Goal: Information Seeking & Learning: Learn about a topic

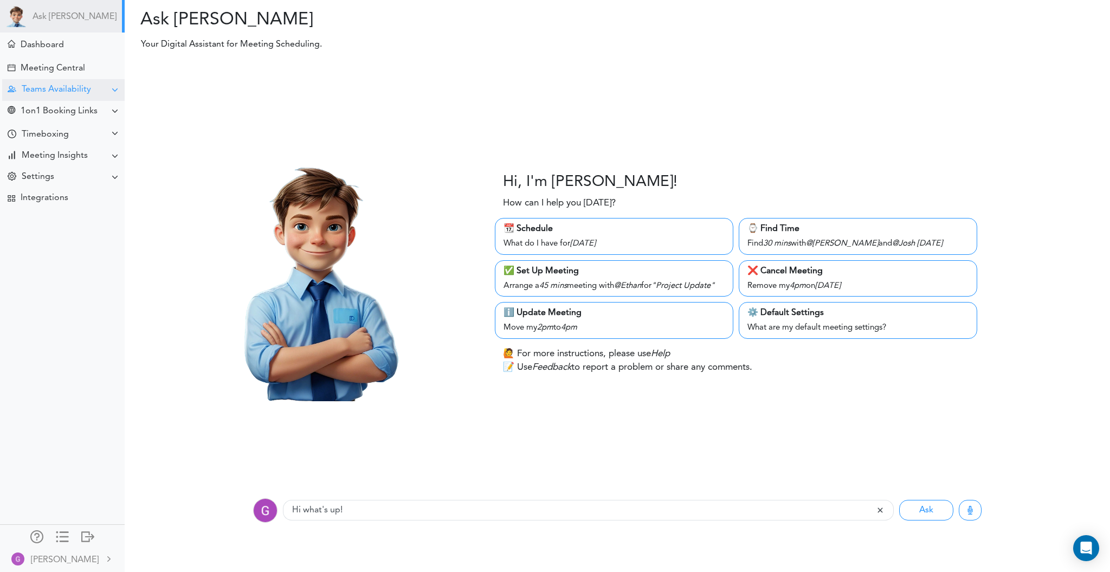
click at [113, 92] on div "Teams Availability" at bounding box center [63, 89] width 123 height 21
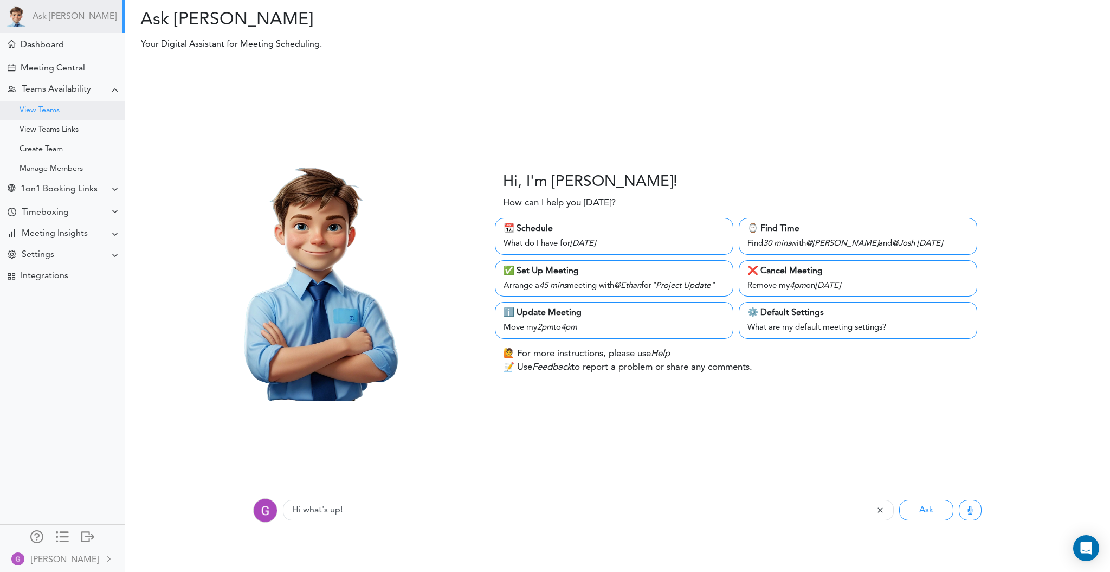
click at [61, 109] on div "View Teams" at bounding box center [62, 111] width 125 height 20
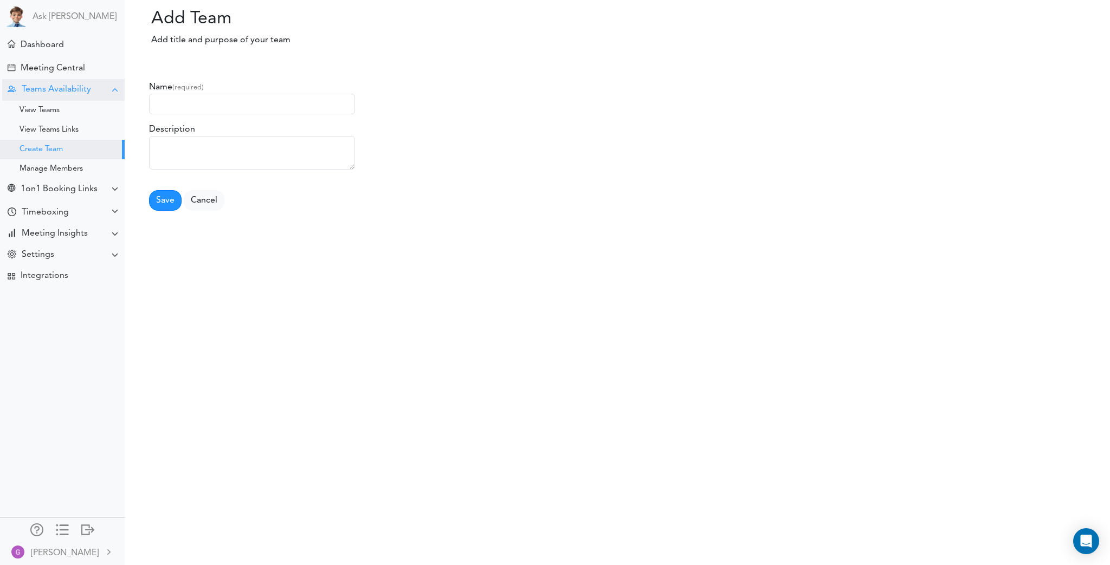
click at [111, 89] on div at bounding box center [115, 90] width 9 height 9
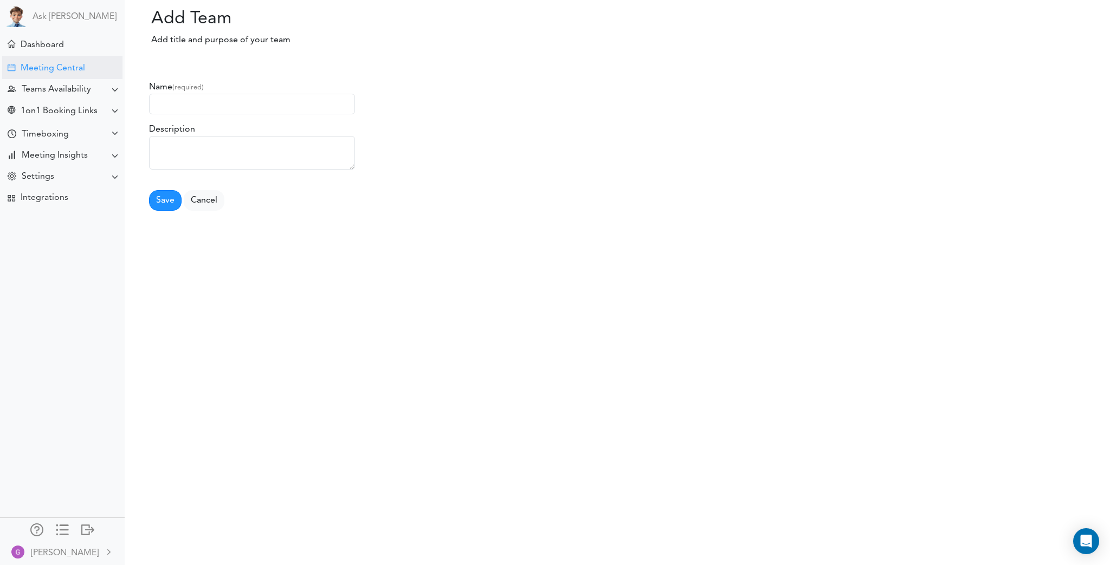
click at [86, 70] on div "Meeting Central" at bounding box center [62, 67] width 120 height 23
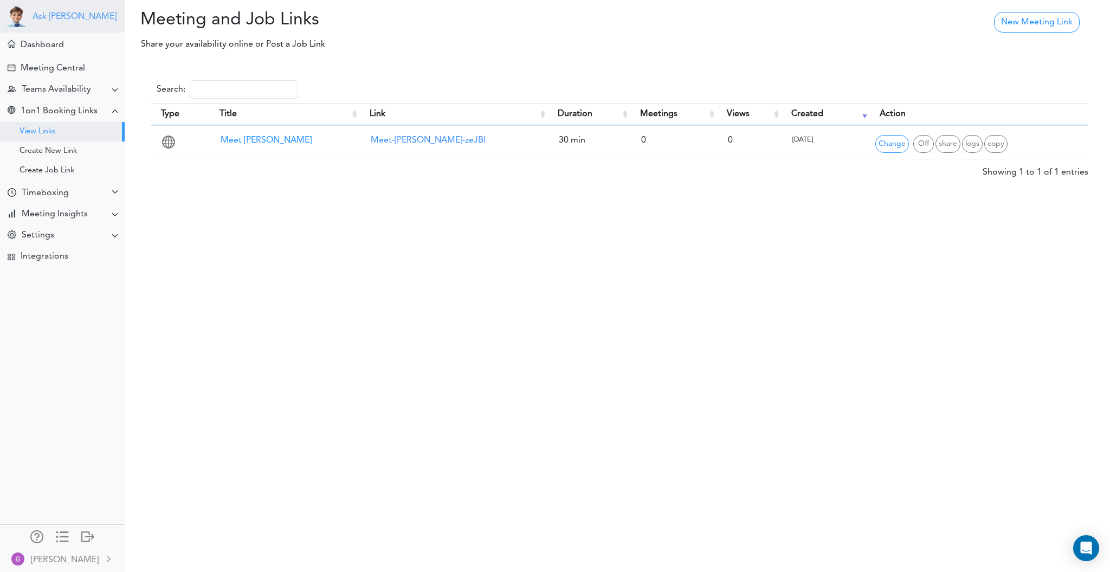
click at [45, 14] on link "Ask [PERSON_NAME]" at bounding box center [75, 17] width 84 height 10
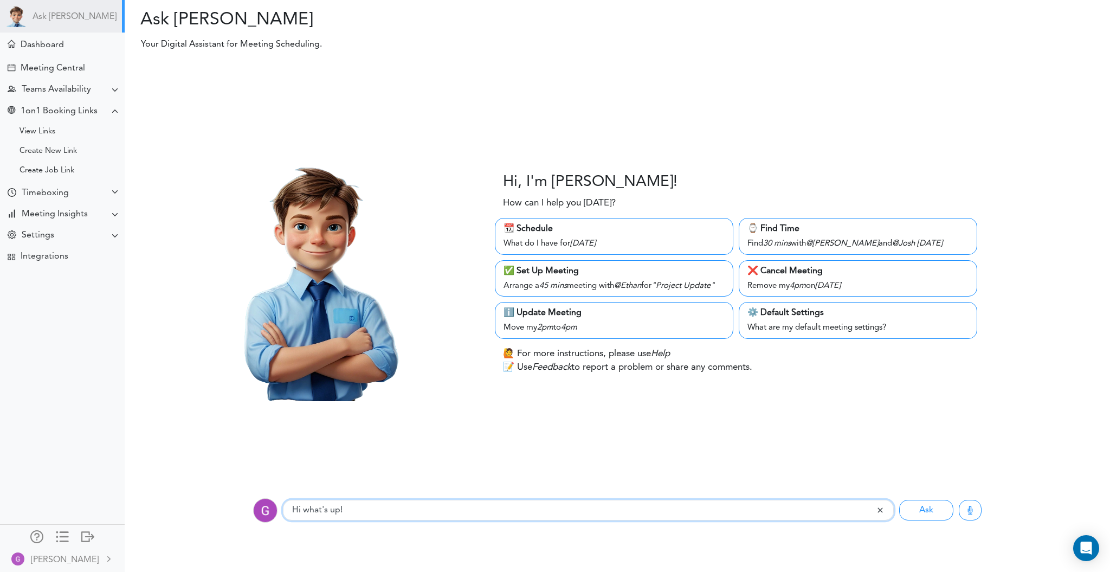
click at [324, 504] on input "Hi what's up!" at bounding box center [579, 510] width 593 height 21
click at [30, 531] on div at bounding box center [36, 535] width 13 height 11
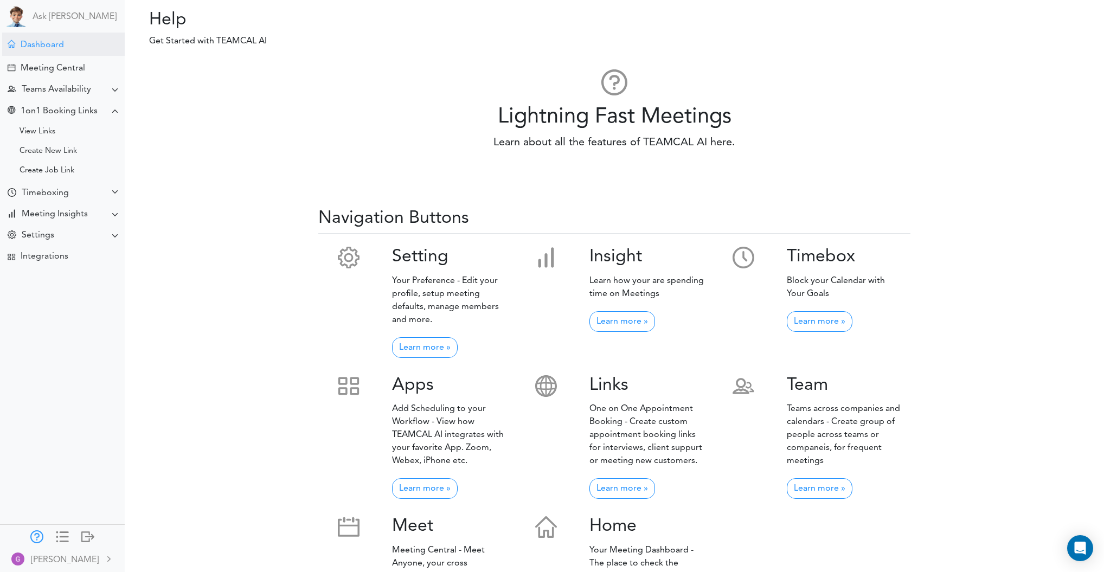
click at [58, 42] on div "Dashboard" at bounding box center [42, 45] width 43 height 10
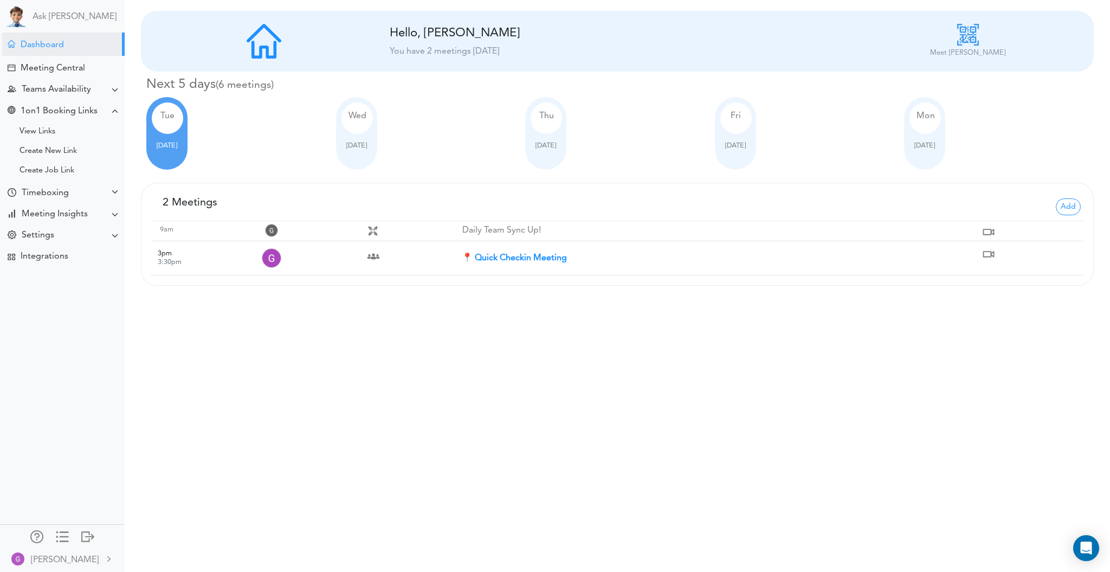
click at [391, 229] on td at bounding box center [410, 231] width 104 height 20
click at [775, 344] on div "Processing... Please wait. New Meeting Hello, George You have 2 meetings today …" at bounding box center [555, 286] width 1110 height 572
click at [351, 118] on span "Wed" at bounding box center [358, 116] width 18 height 9
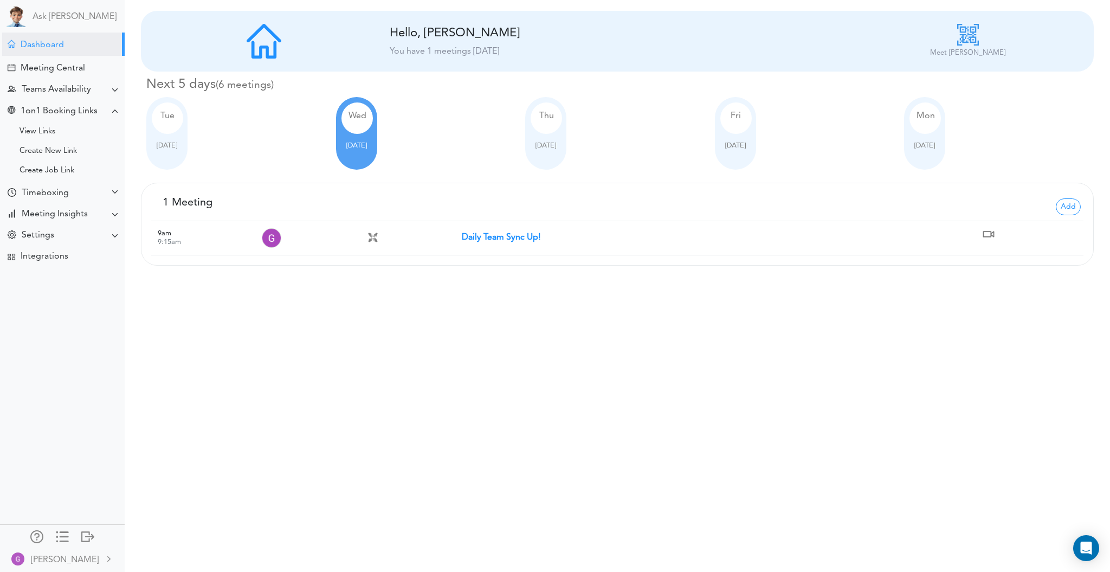
click at [550, 113] on span "Thu" at bounding box center [546, 116] width 15 height 9
click at [742, 119] on div "Fri" at bounding box center [735, 117] width 31 height 31
click at [922, 119] on span "Mon" at bounding box center [926, 116] width 18 height 9
click at [176, 108] on div "Tue" at bounding box center [167, 117] width 31 height 31
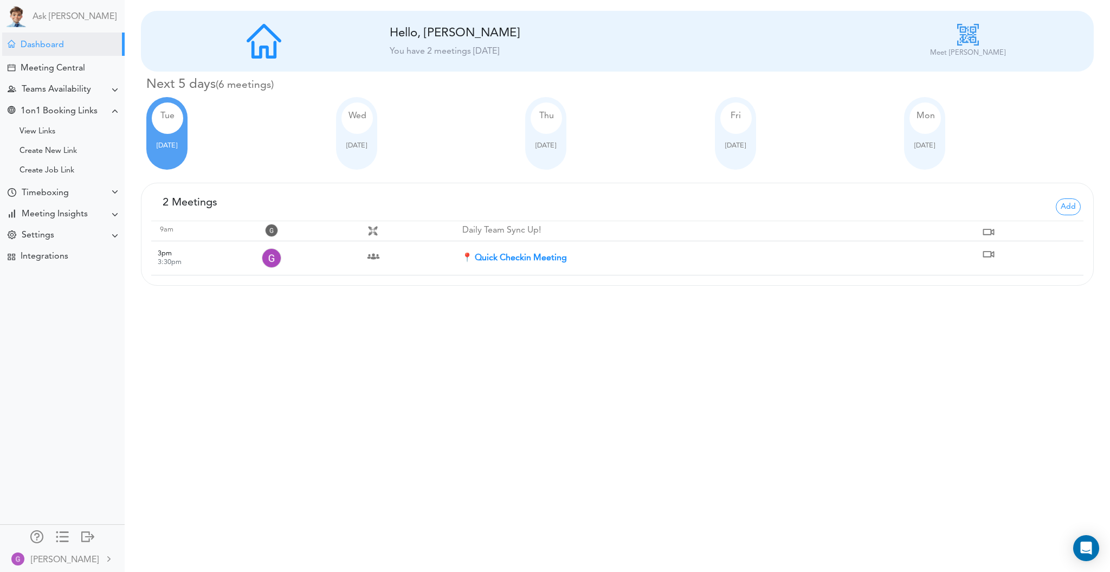
click at [974, 37] on img at bounding box center [968, 35] width 22 height 22
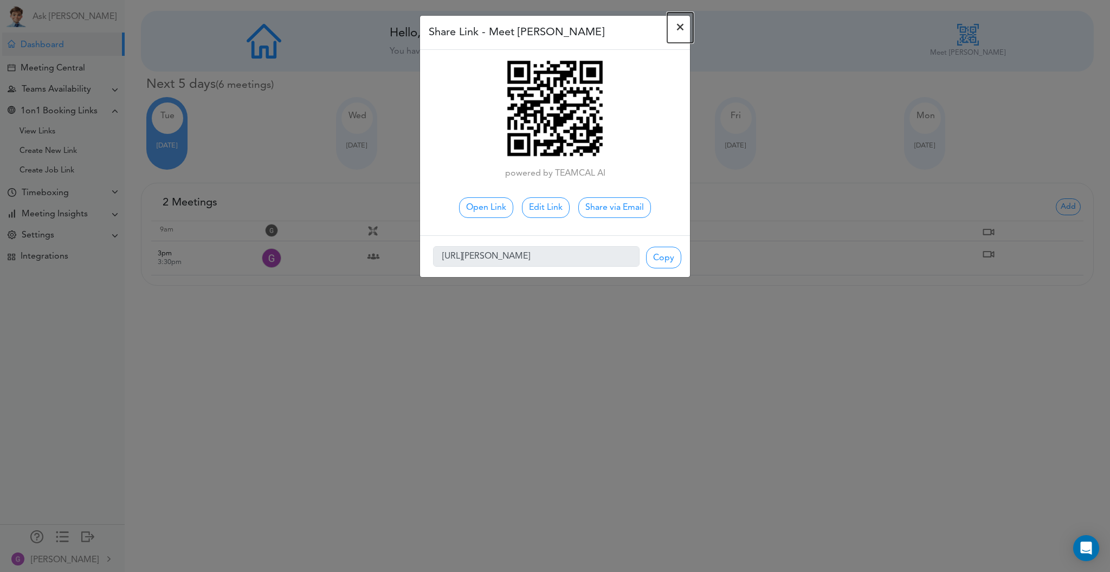
click at [680, 27] on span "×" at bounding box center [680, 27] width 9 height 13
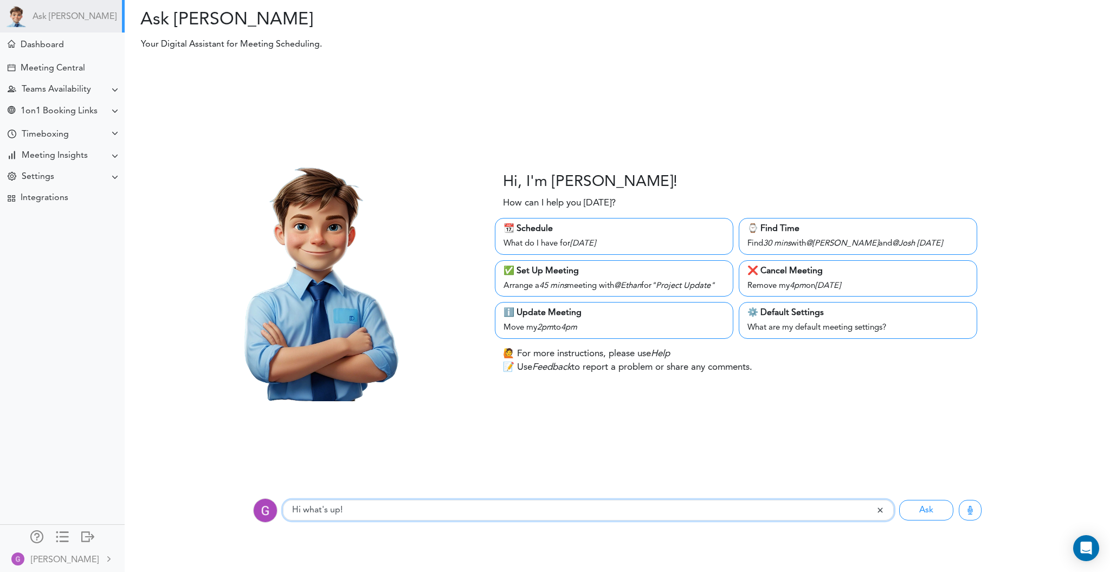
click at [478, 509] on input "Hi what's up!" at bounding box center [579, 510] width 593 height 21
type input "H"
click at [353, 455] on div "Hi, I'm [PERSON_NAME]! How can I help you [DATE]? 📆 Schedule What do I have for…" at bounding box center [618, 274] width 1002 height 429
click at [325, 513] on input "text" at bounding box center [579, 510] width 593 height 21
type input "who are u?"
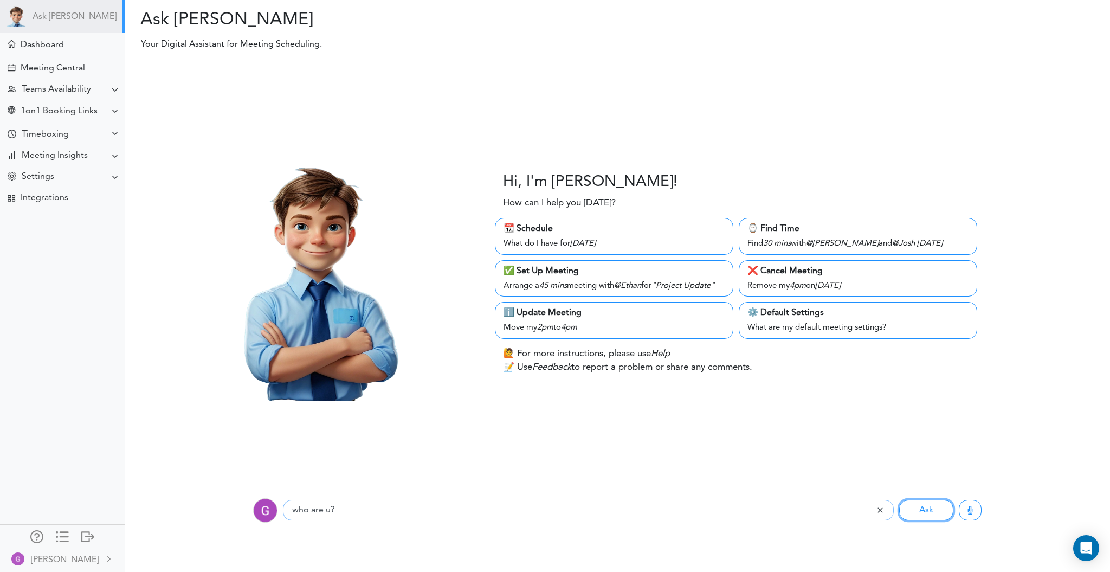
click at [899, 500] on button "Ask" at bounding box center [926, 510] width 54 height 21
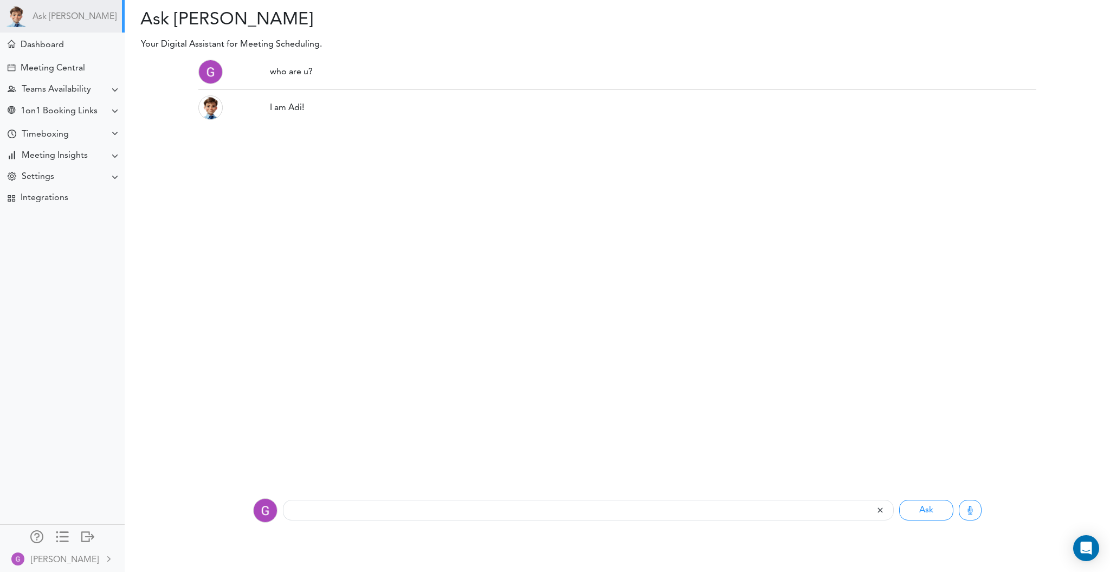
click at [294, 104] on div "I am Adi!" at bounding box center [653, 107] width 767 height 13
click at [316, 105] on div "I am Adi!" at bounding box center [653, 107] width 767 height 13
click at [210, 107] on img at bounding box center [210, 107] width 24 height 24
click at [212, 68] on img at bounding box center [210, 72] width 24 height 24
click at [209, 109] on img at bounding box center [210, 107] width 24 height 24
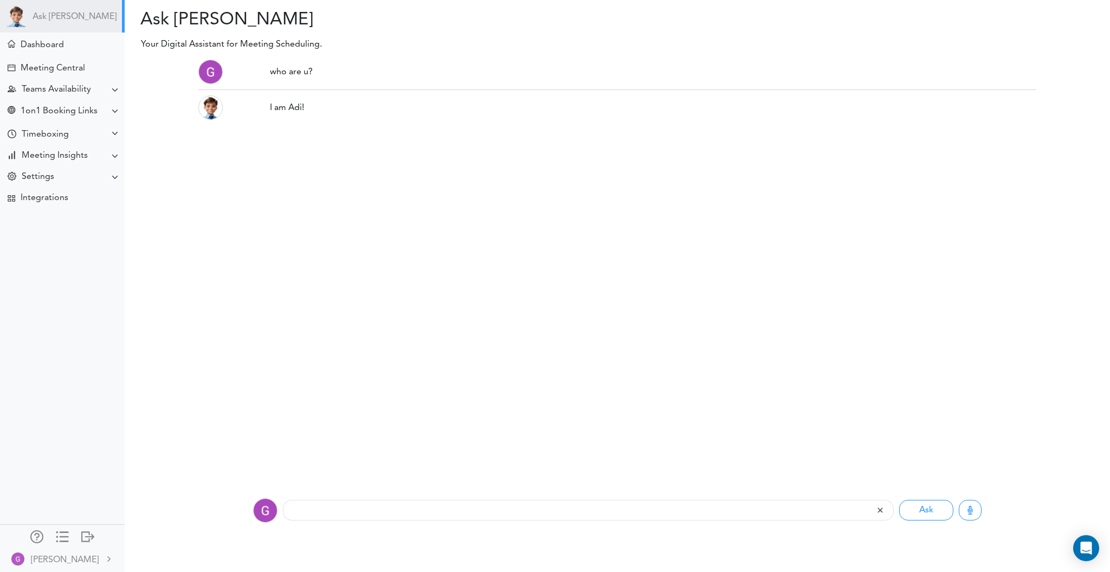
click at [312, 96] on div "I am Adi!" at bounding box center [653, 107] width 783 height 24
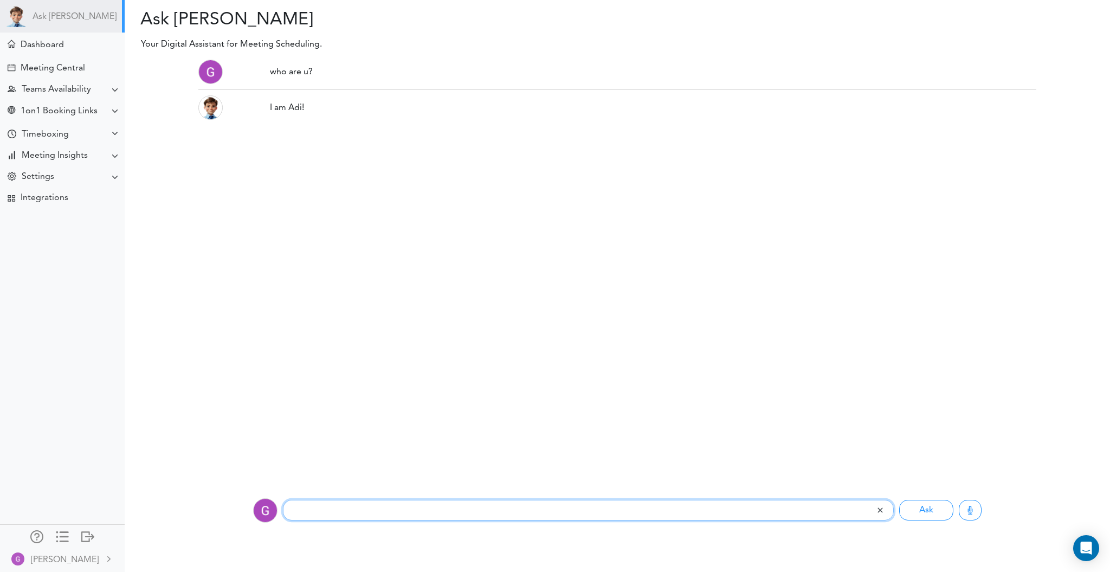
click at [347, 517] on input "text" at bounding box center [579, 510] width 593 height 21
type input "that doesnt tell me much"
click at [899, 500] on button "Ask" at bounding box center [926, 510] width 54 height 21
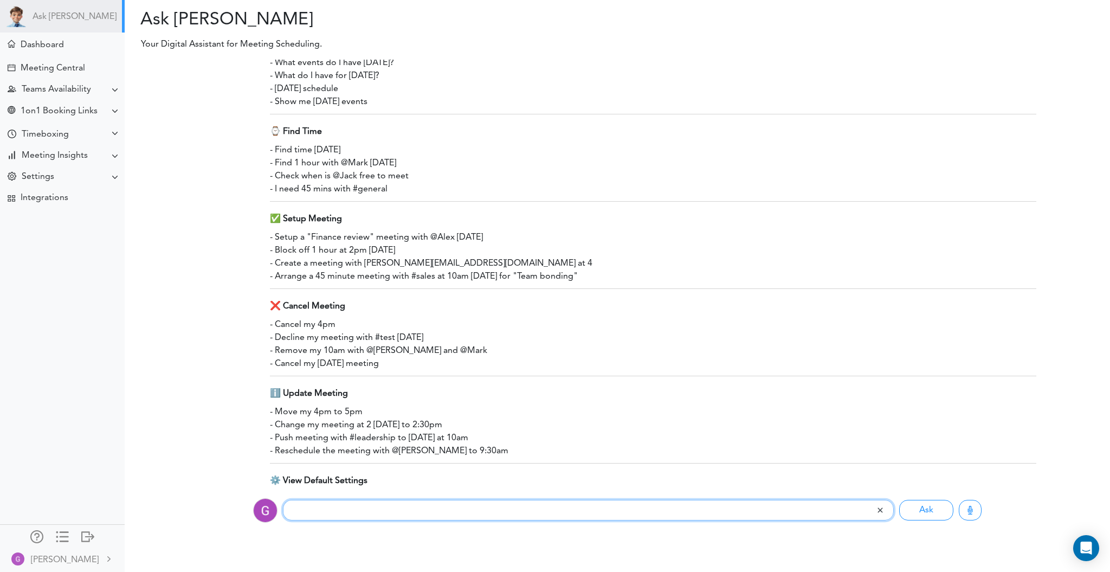
scroll to position [271, 0]
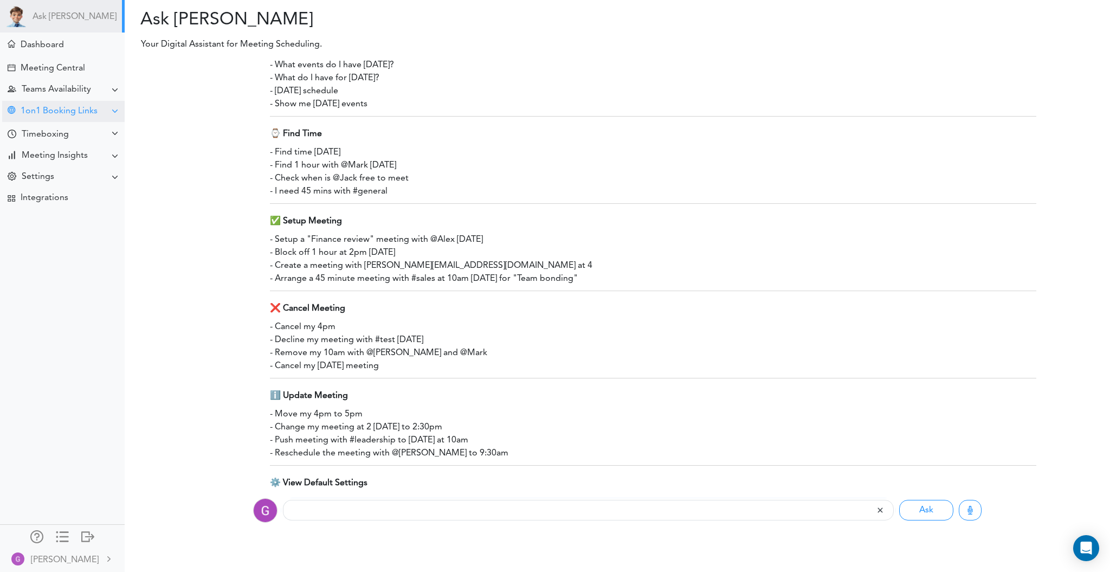
click at [63, 110] on div "1on1 Booking Links" at bounding box center [59, 111] width 77 height 10
click at [62, 111] on div "1on1 Booking Links" at bounding box center [59, 111] width 77 height 10
click at [61, 112] on div "1on1 Booking Links" at bounding box center [59, 111] width 77 height 10
click at [59, 133] on div "View Links" at bounding box center [62, 132] width 125 height 20
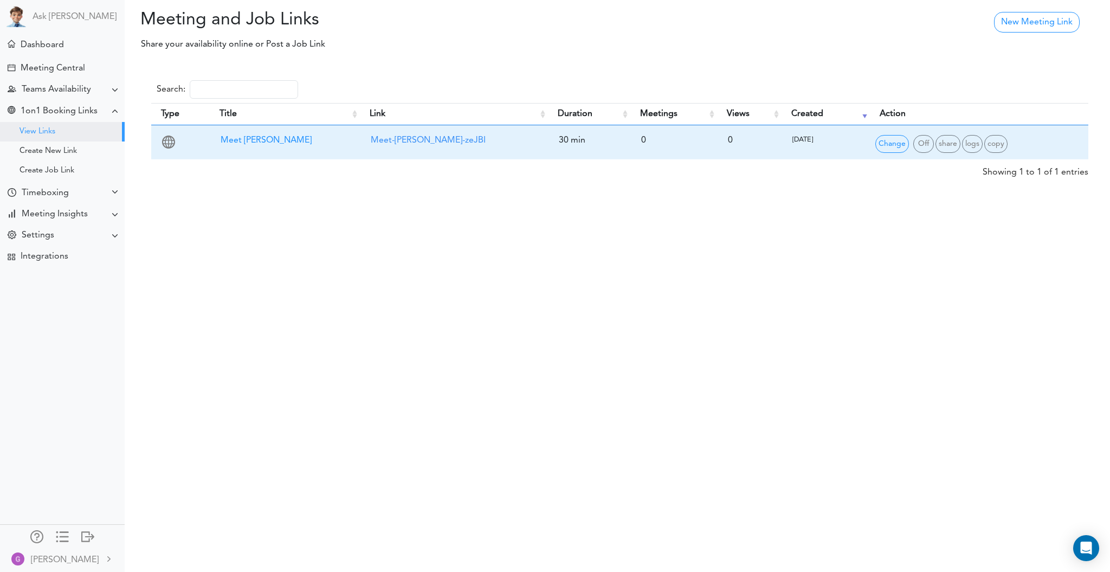
click at [276, 140] on span "Meet George Burin" at bounding box center [266, 140] width 91 height 9
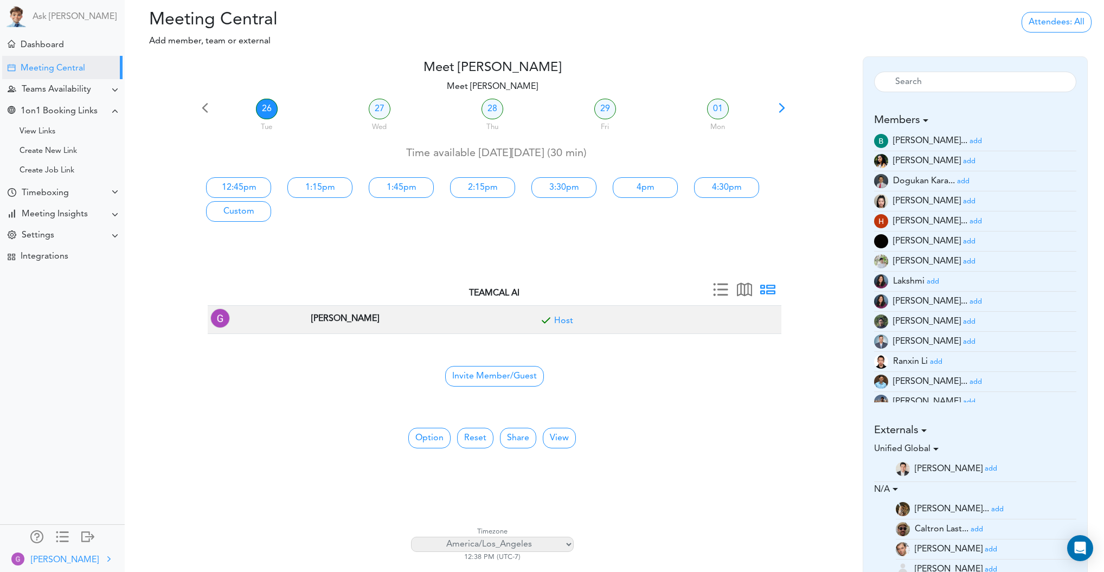
click at [21, 557] on img at bounding box center [17, 558] width 13 height 13
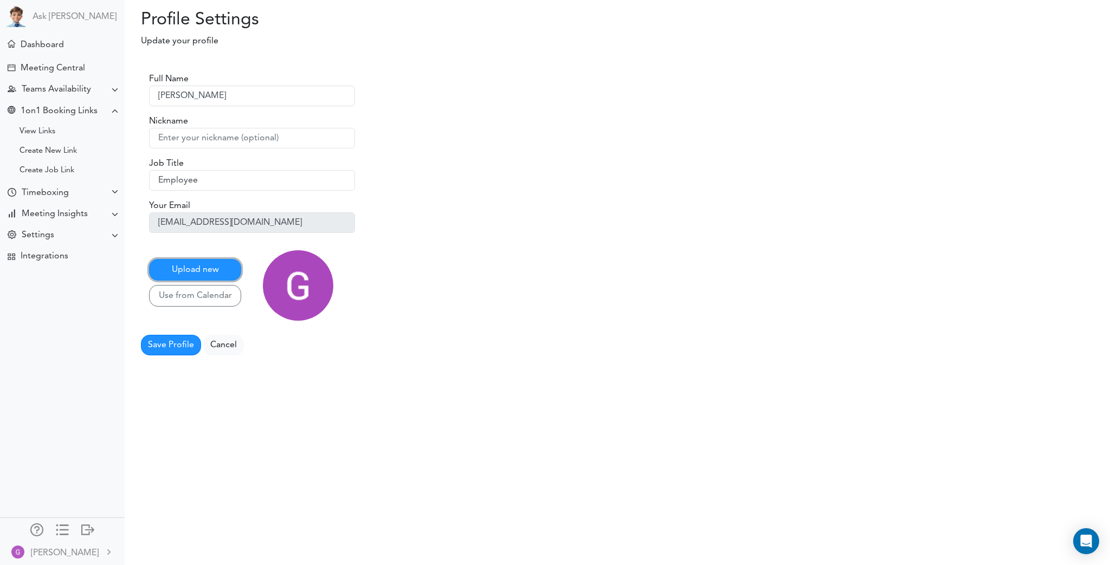
click at [219, 275] on button "Upload new" at bounding box center [195, 270] width 92 height 22
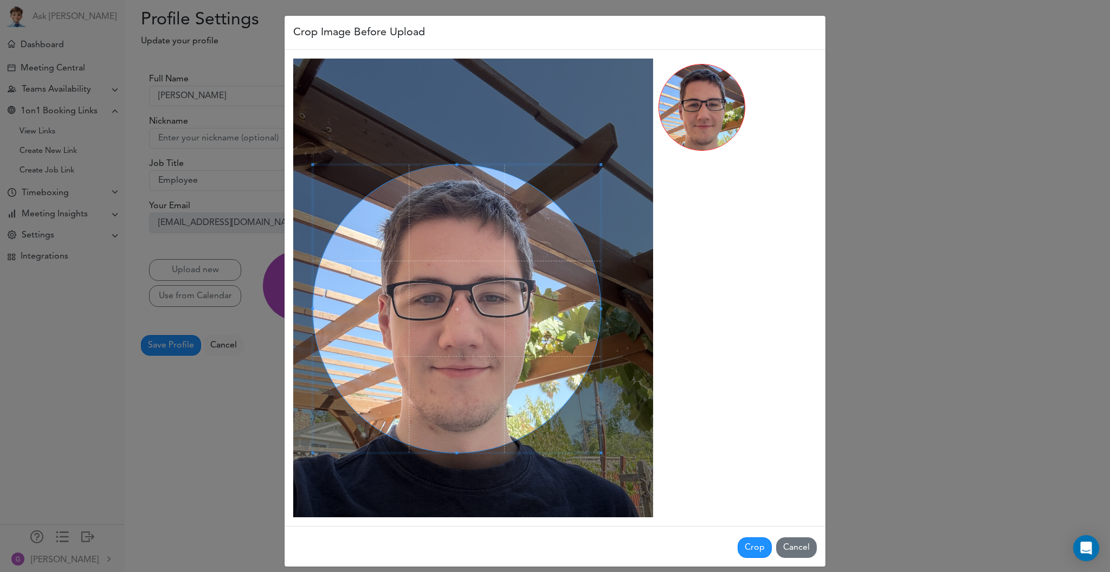
click at [478, 316] on span at bounding box center [457, 309] width 288 height 288
click at [756, 548] on button "Crop" at bounding box center [755, 547] width 34 height 21
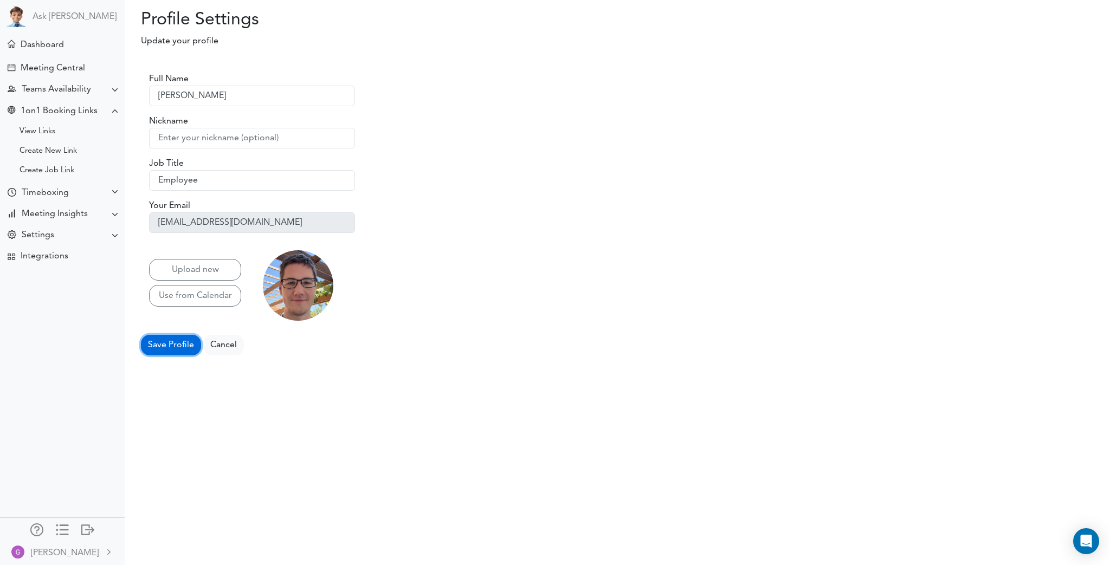
click at [183, 350] on button "Save Profile" at bounding box center [171, 345] width 60 height 21
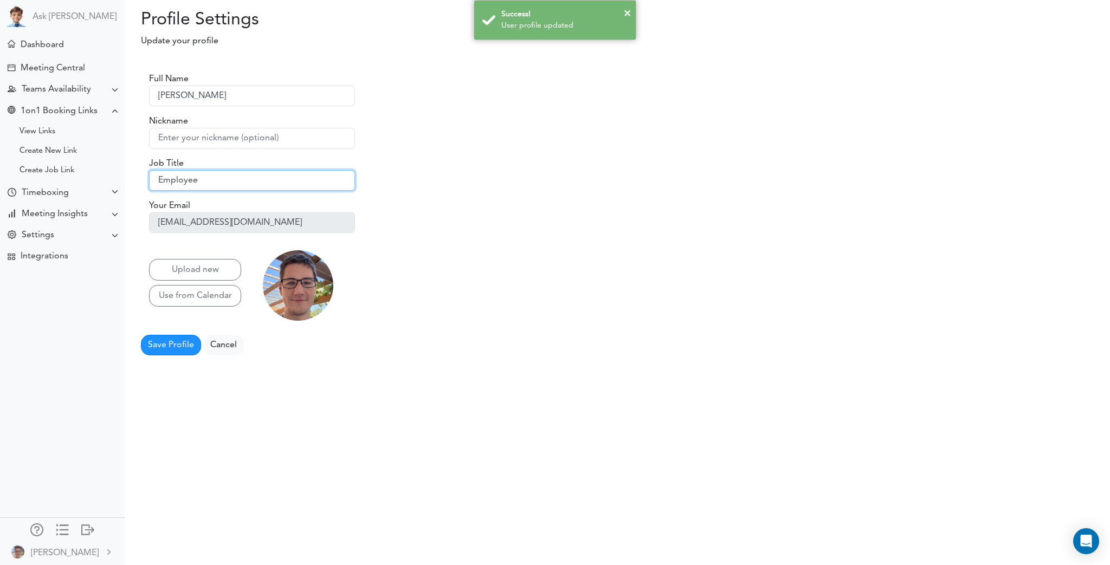
drag, startPoint x: 216, startPoint y: 180, endPoint x: 121, endPoint y: 179, distance: 94.9
click at [72, 186] on body "Ask Theo Dashboard Settings" at bounding box center [555, 282] width 1110 height 565
drag, startPoint x: 233, startPoint y: 173, endPoint x: 145, endPoint y: 181, distance: 88.7
click at [127, 182] on div "Full Name George Burin Nickname Job Title Employee Your Email georgeburin228@gm…" at bounding box center [618, 205] width 986 height 299
click at [231, 177] on input "Employee" at bounding box center [252, 180] width 206 height 21
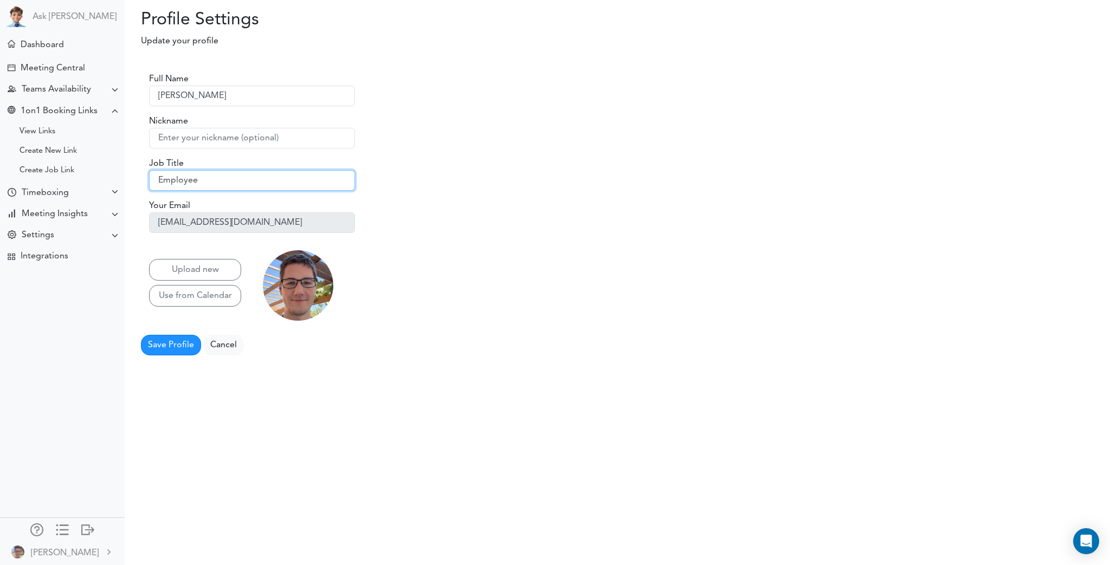
drag, startPoint x: 218, startPoint y: 184, endPoint x: 156, endPoint y: 184, distance: 61.8
click at [156, 184] on input "Employee" at bounding box center [252, 180] width 206 height 21
type input "Software Engineering Intern"
click at [167, 350] on button "Save Profile" at bounding box center [171, 345] width 60 height 21
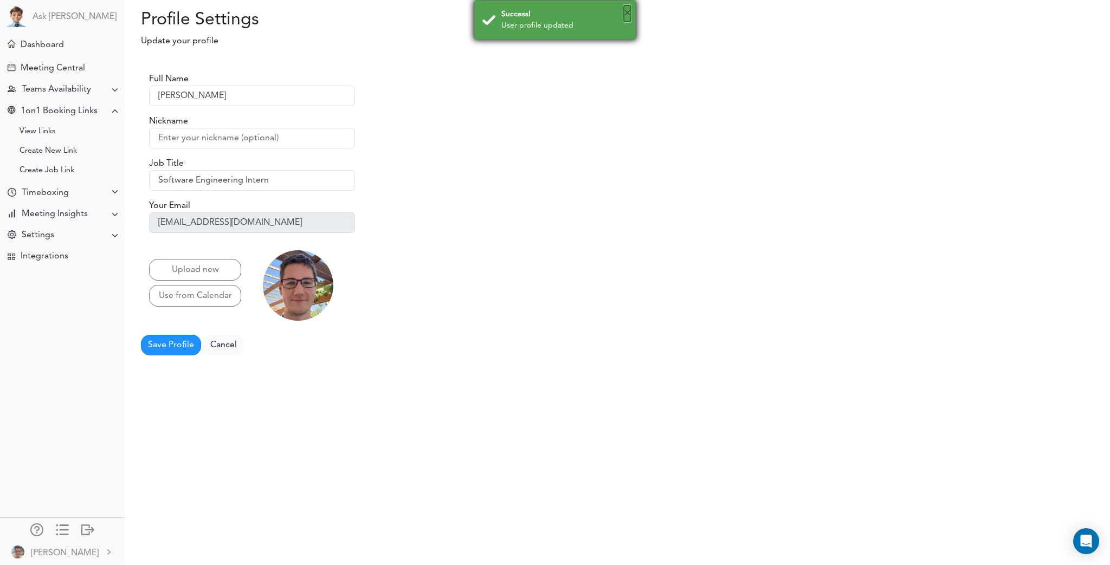
click at [628, 14] on button "×" at bounding box center [627, 13] width 7 height 16
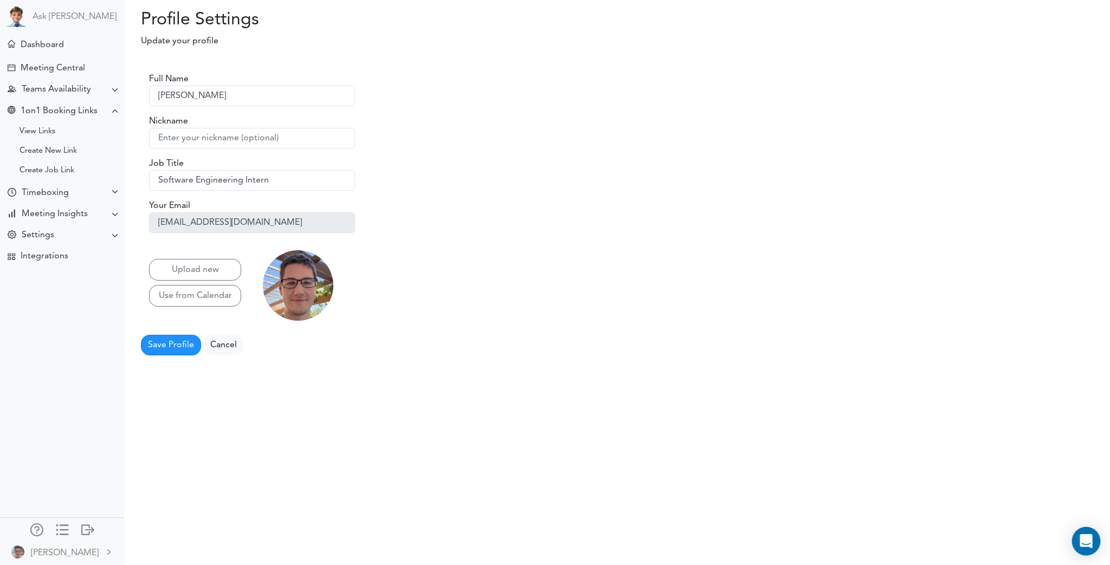
click at [1090, 541] on icon "Open Intercom Messenger" at bounding box center [1086, 542] width 12 height 14
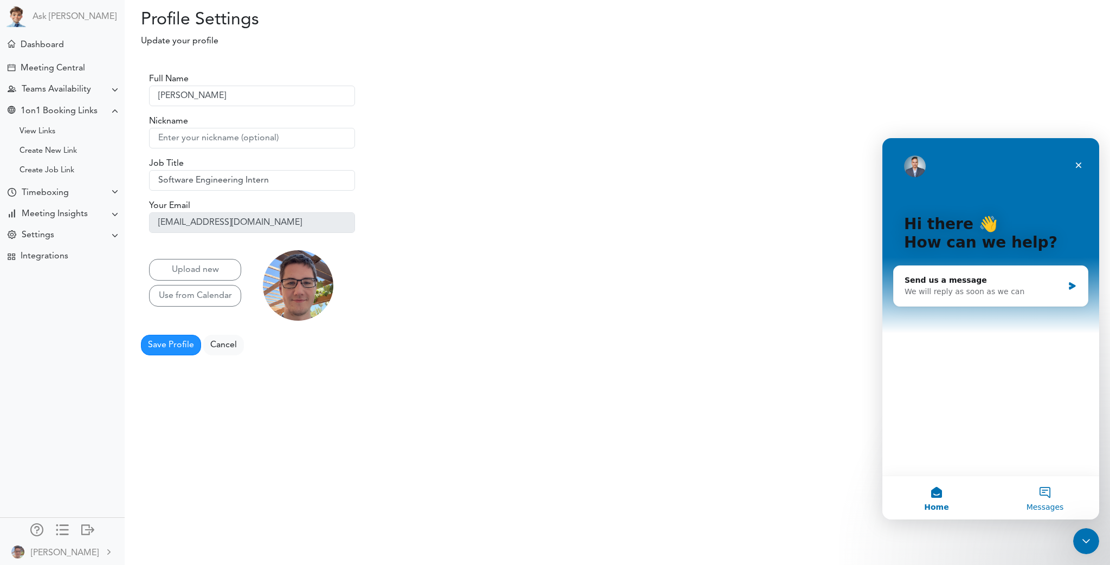
click at [1034, 497] on button "Messages" at bounding box center [1045, 498] width 108 height 43
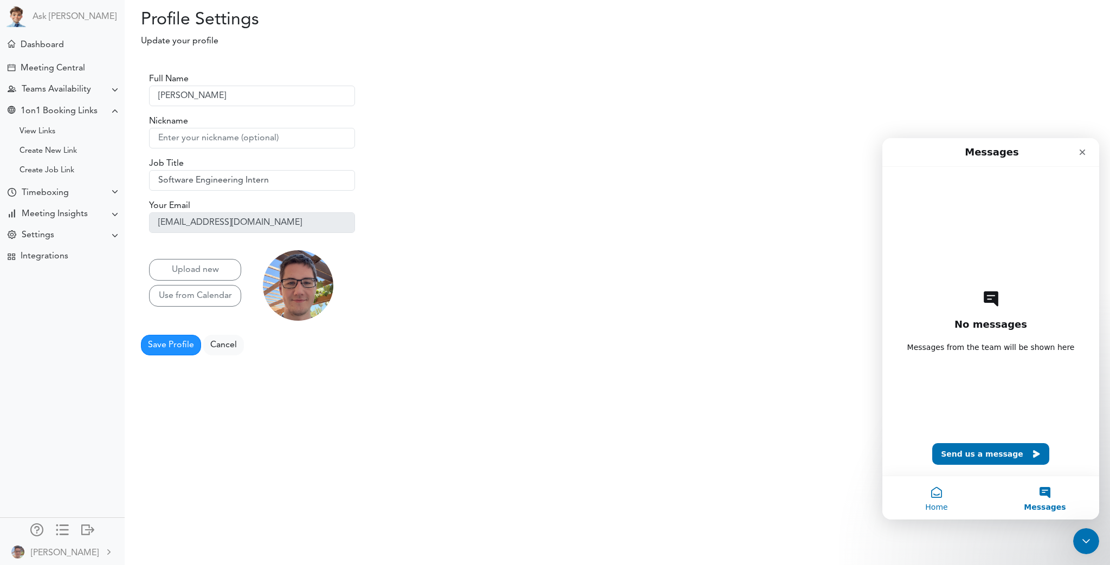
click at [938, 501] on button "Home" at bounding box center [937, 498] width 108 height 43
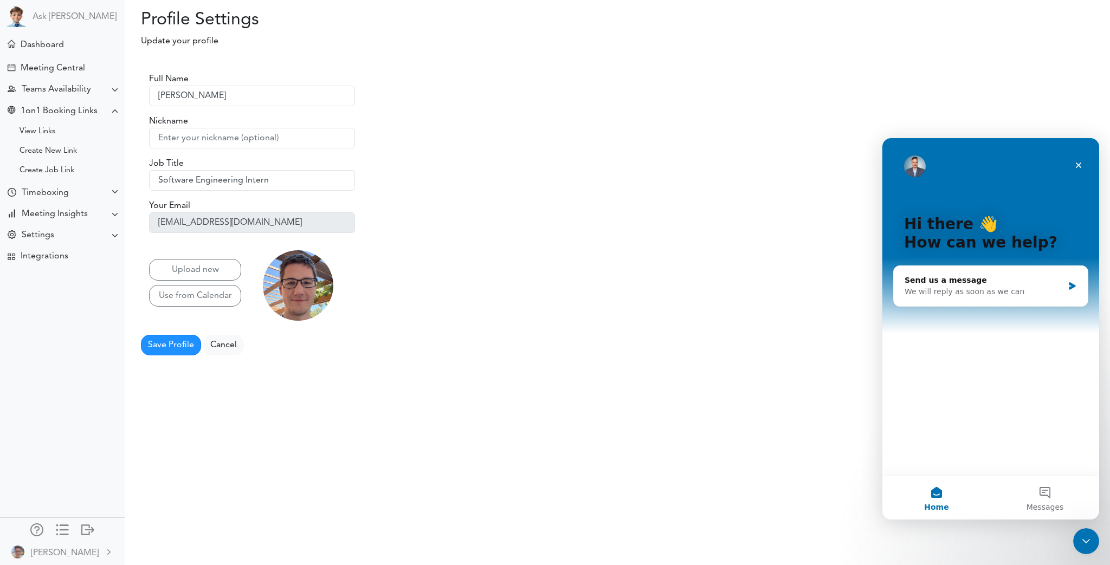
click at [1091, 166] on div "Hi there 👋 How can we help? Send us a message We will reply as soon as we can" at bounding box center [991, 307] width 217 height 338
click at [1079, 163] on icon "Close" at bounding box center [1078, 165] width 9 height 9
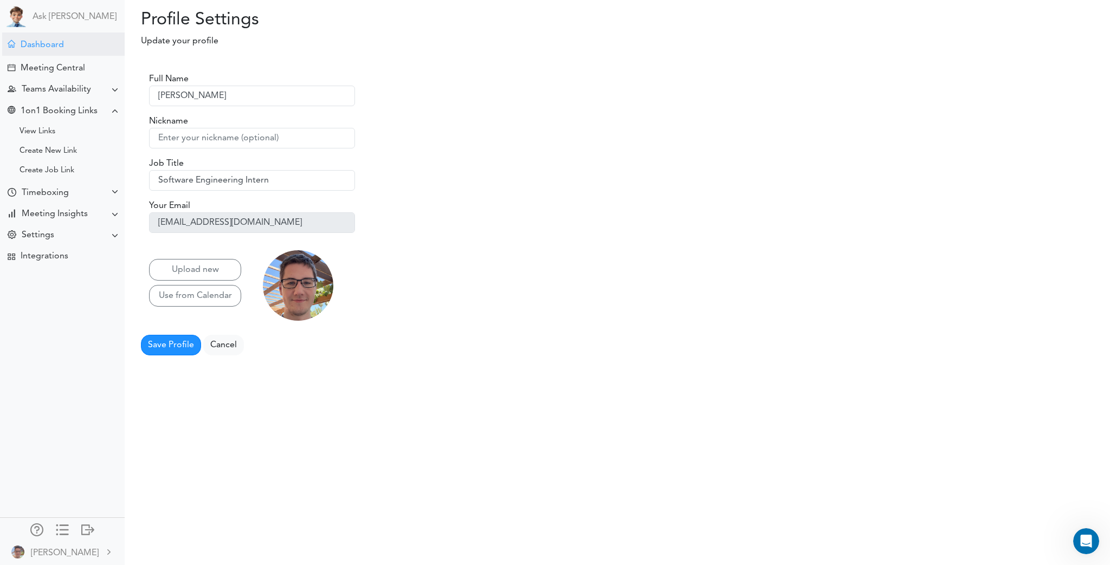
click at [47, 49] on div "Dashboard" at bounding box center [42, 45] width 43 height 10
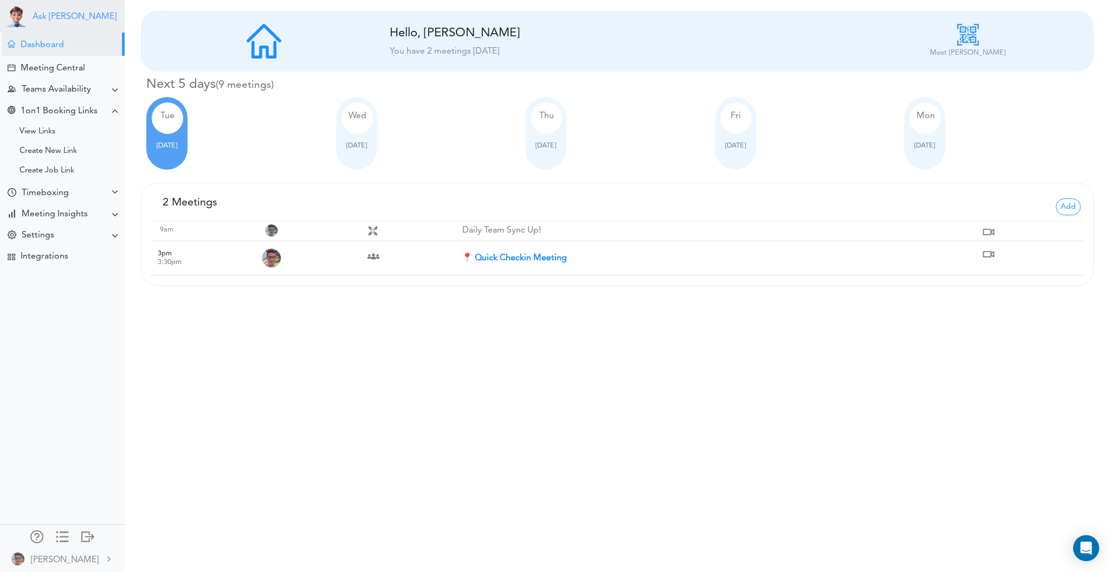
click at [33, 21] on link "Ask [PERSON_NAME]" at bounding box center [75, 17] width 84 height 10
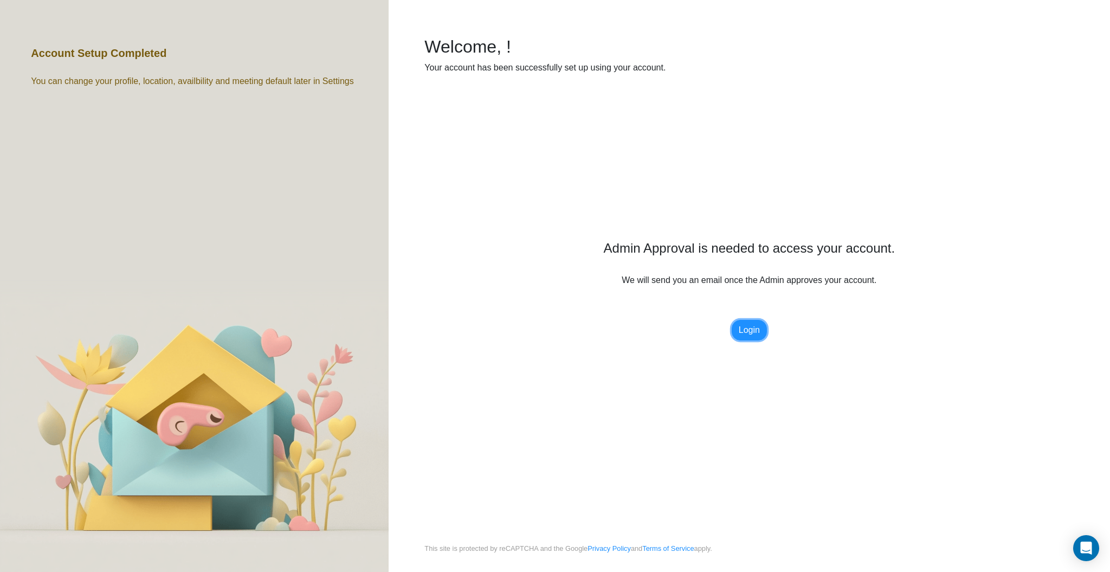
click at [754, 336] on link "Login" at bounding box center [749, 330] width 35 height 21
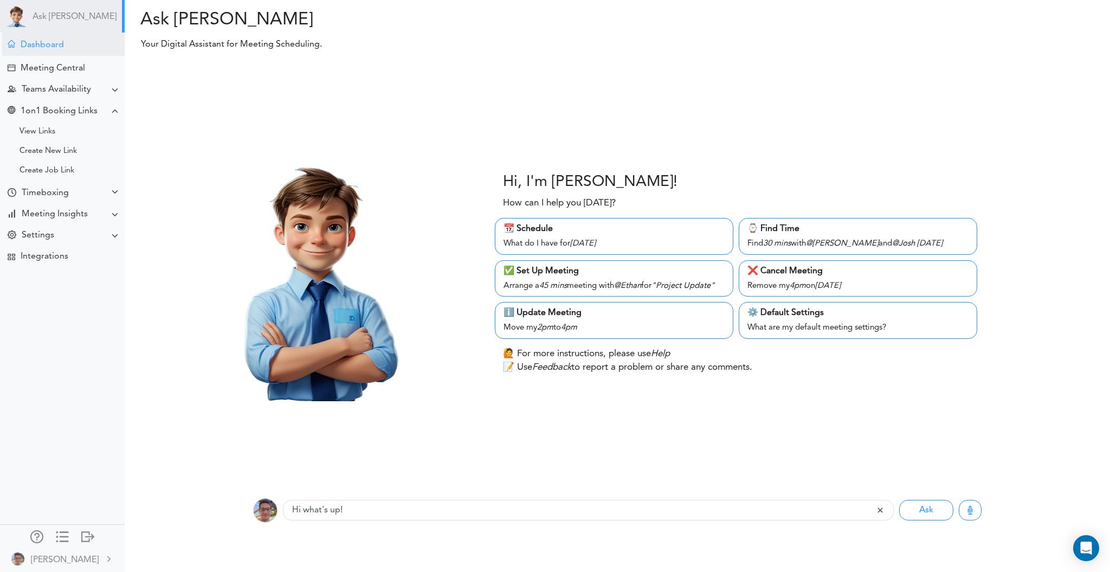
click at [42, 43] on div "Dashboard" at bounding box center [42, 45] width 43 height 10
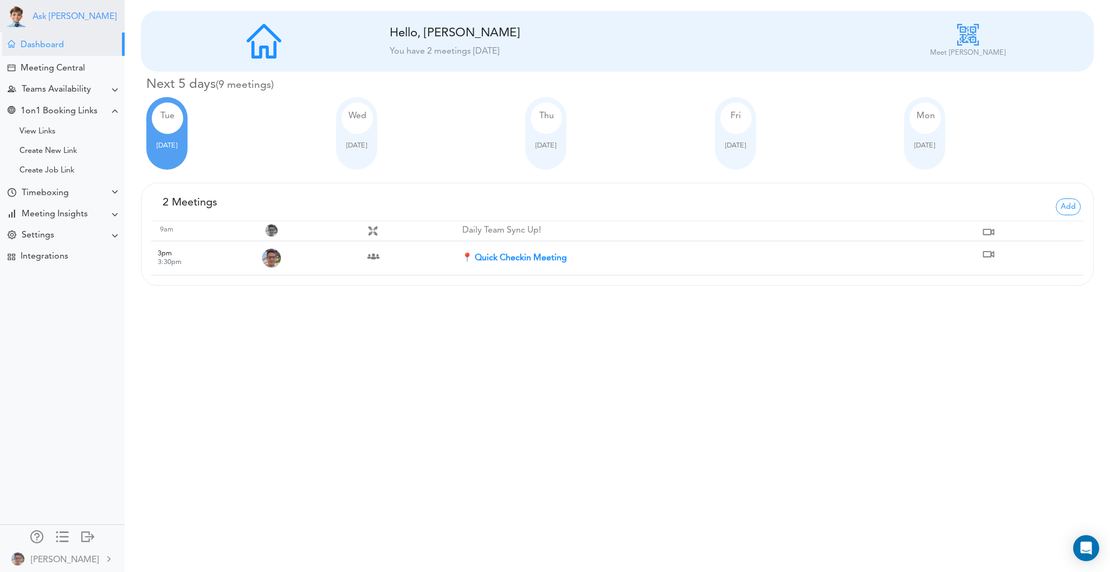
click at [50, 21] on link "Ask Theo" at bounding box center [75, 17] width 84 height 10
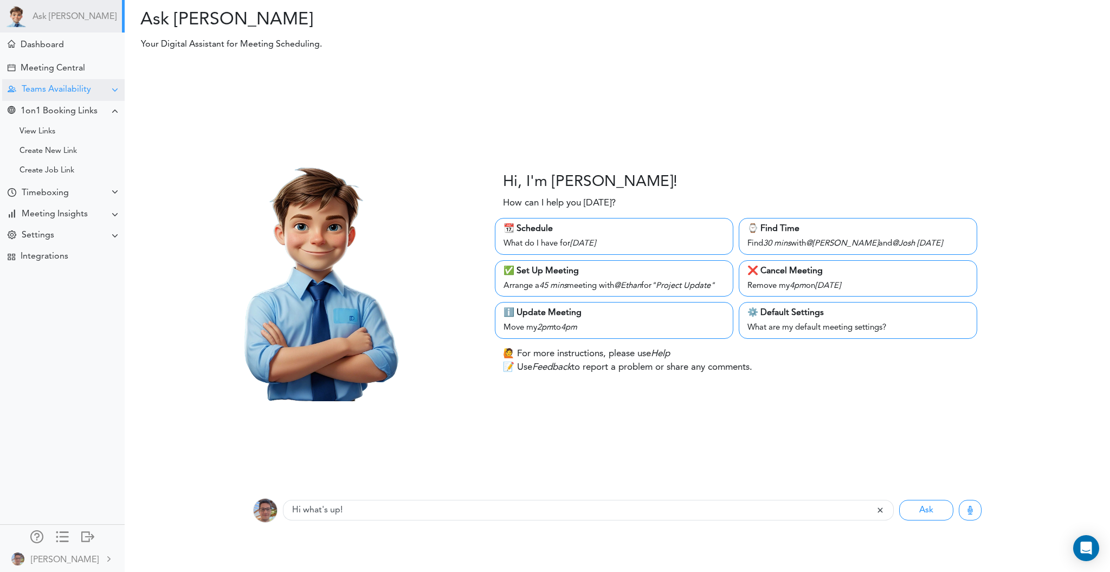
click at [100, 92] on div "Teams Availability" at bounding box center [63, 89] width 123 height 21
click at [102, 91] on div "Teams Availability" at bounding box center [63, 89] width 123 height 21
click at [111, 113] on div at bounding box center [115, 111] width 9 height 9
click at [111, 134] on div at bounding box center [115, 133] width 9 height 9
click at [111, 133] on div at bounding box center [115, 133] width 9 height 9
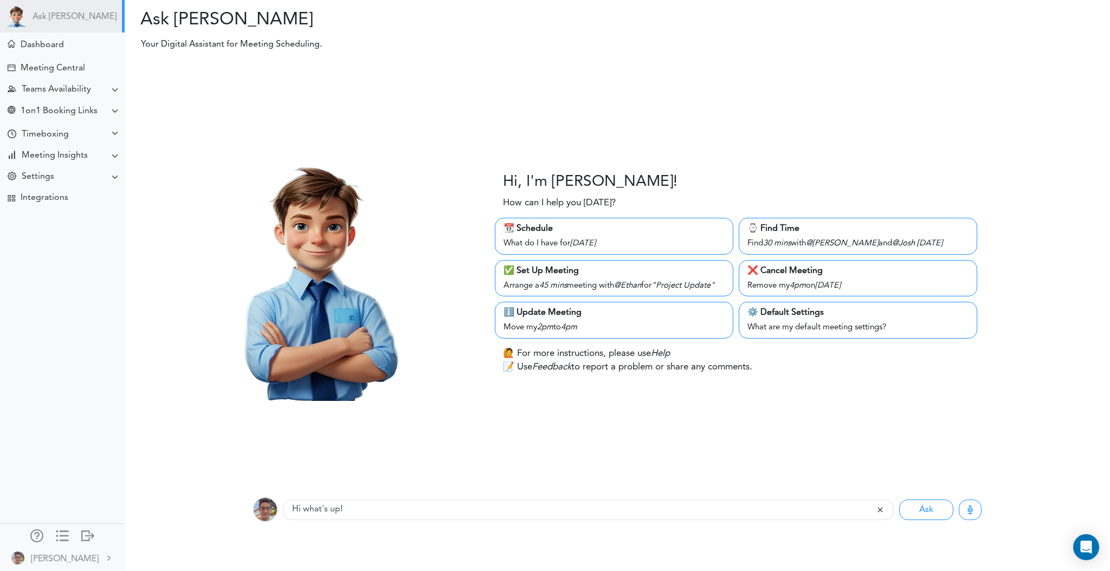
click at [438, 139] on div "Hi, I'm Theo! How can I help you today? 📆 Schedule What do I have for Thursday …" at bounding box center [618, 274] width 1002 height 429
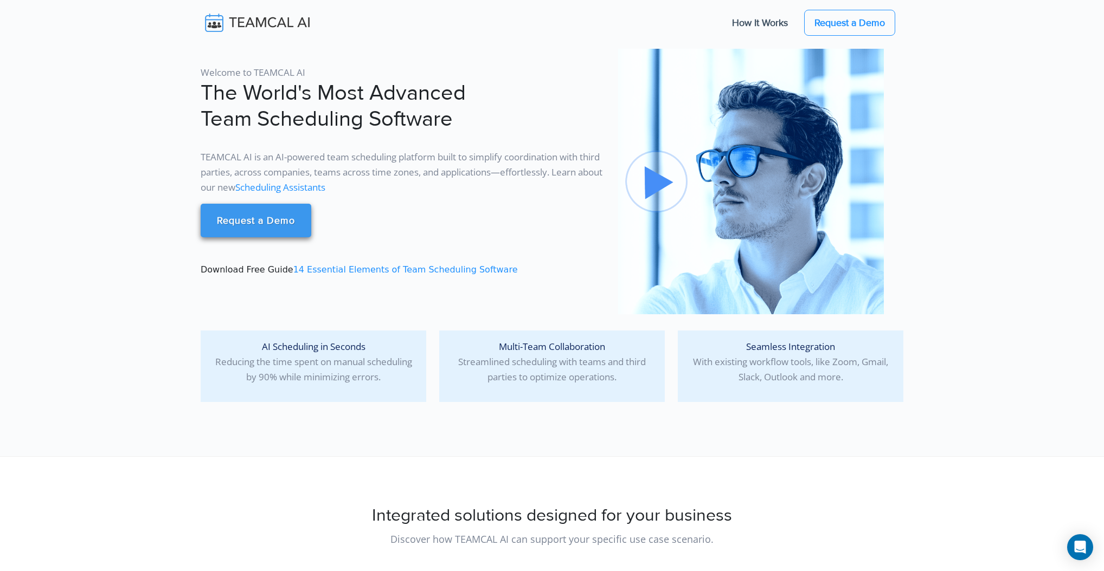
click at [259, 222] on link "Request a Demo" at bounding box center [256, 221] width 111 height 34
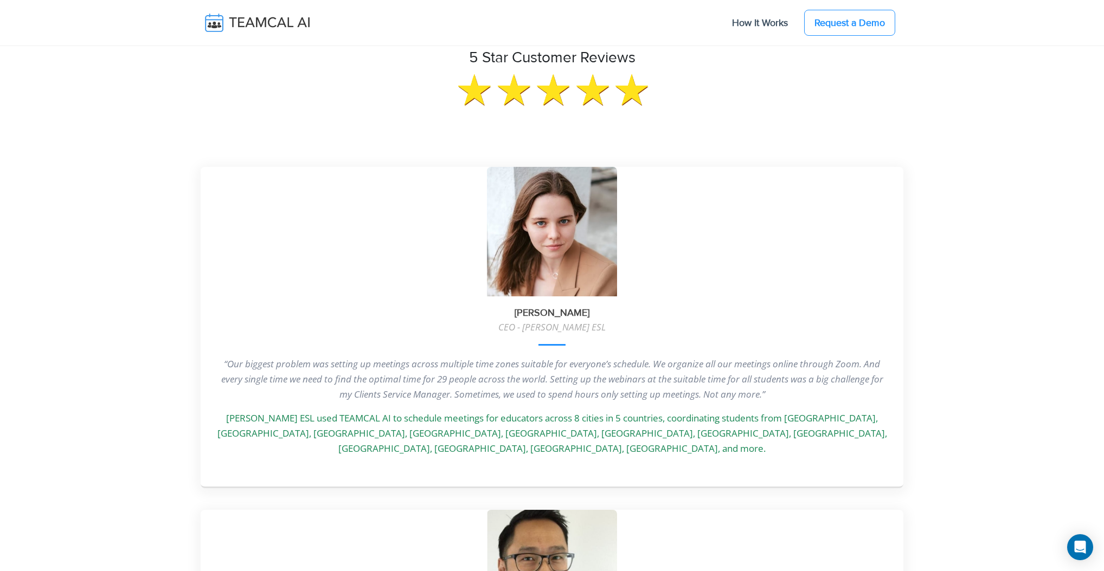
scroll to position [2144, 0]
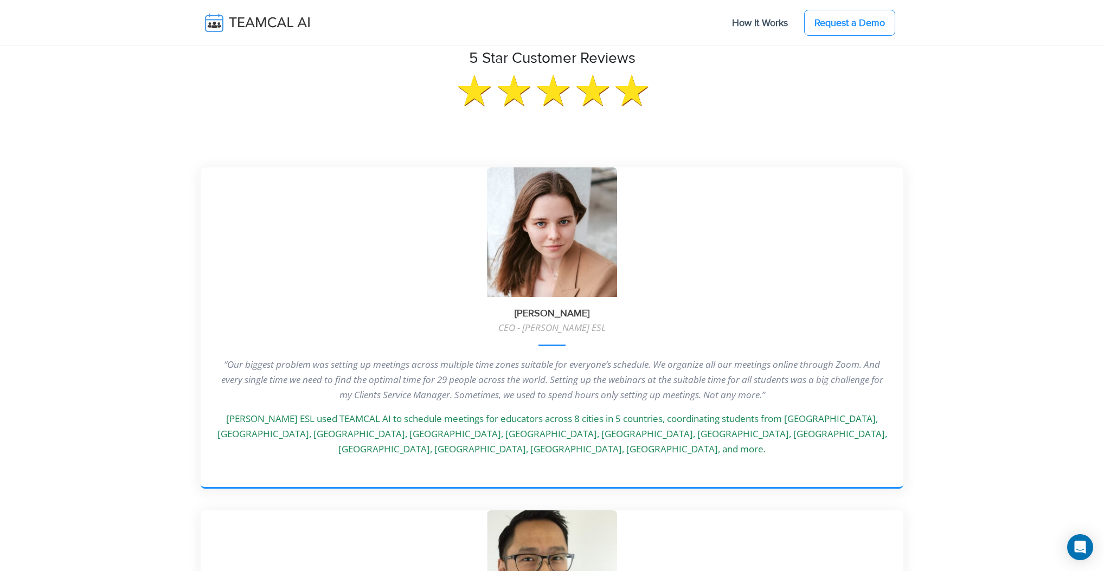
drag, startPoint x: 512, startPoint y: 308, endPoint x: 641, endPoint y: 314, distance: 129.1
click at [641, 314] on h3 "[PERSON_NAME]" at bounding box center [552, 314] width 703 height 12
copy h3 "[PERSON_NAME]"
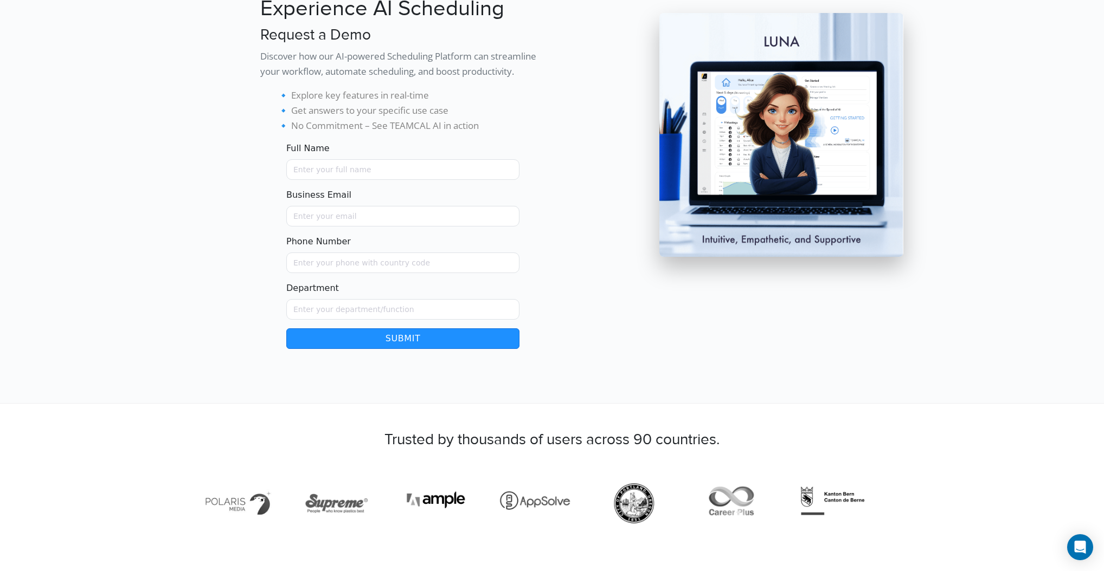
scroll to position [0, 0]
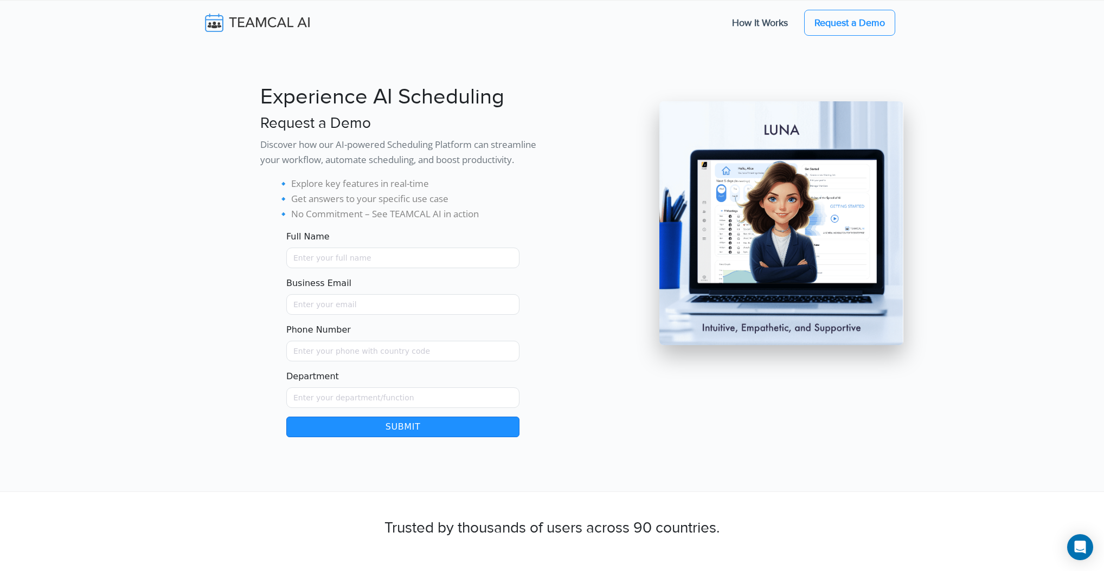
click at [237, 28] on img at bounding box center [265, 22] width 129 height 23
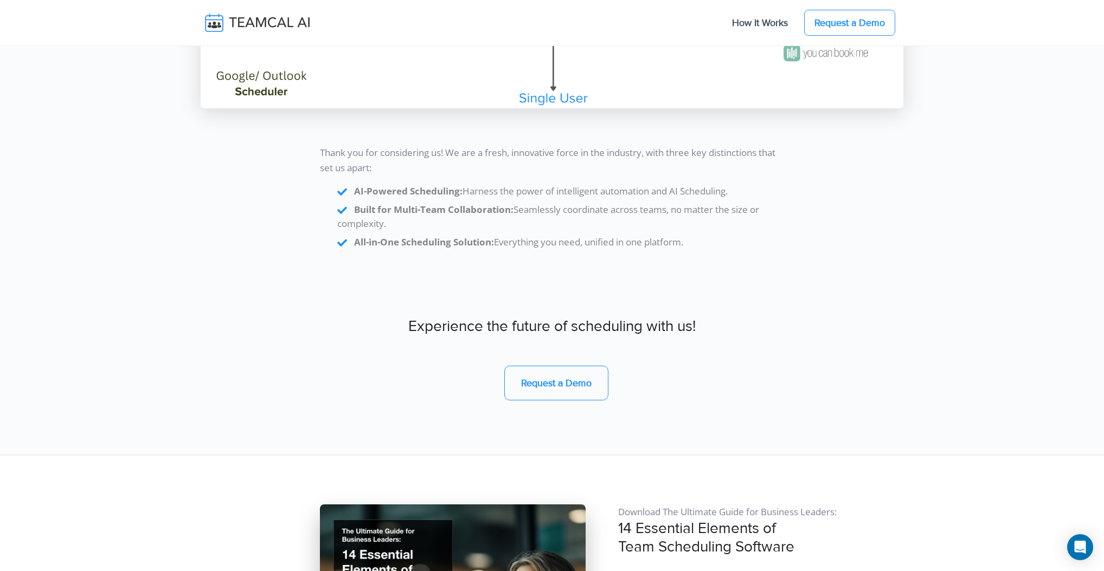
scroll to position [9309, 0]
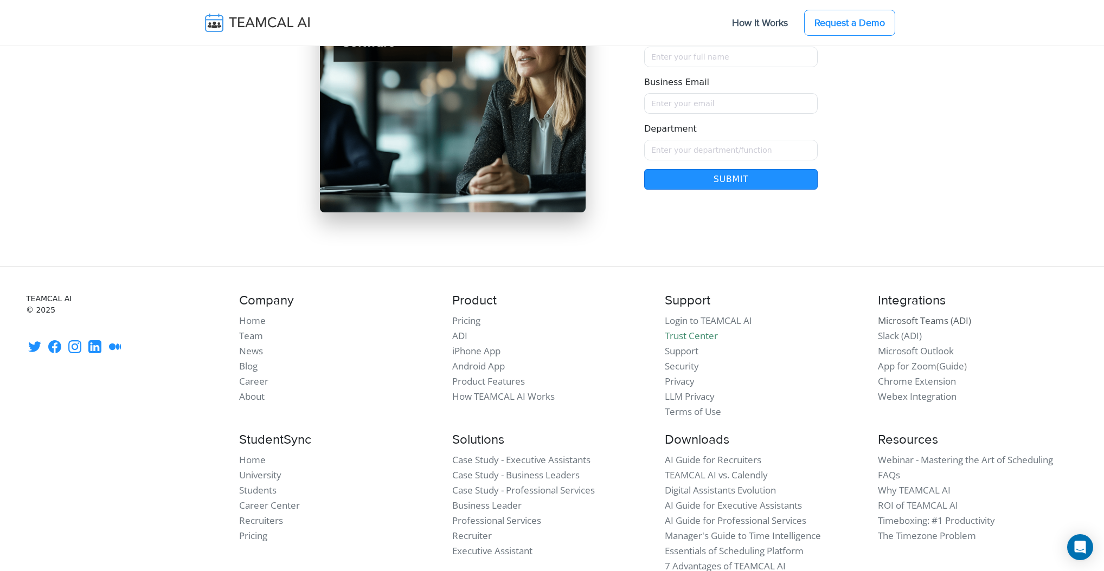
click at [905, 314] on link "Microsoft Teams (ADI)" at bounding box center [924, 320] width 93 height 12
click at [897, 330] on link "Slack (ADI)" at bounding box center [900, 336] width 44 height 12
click at [894, 345] on link "Microsoft Outlook" at bounding box center [916, 351] width 76 height 12
click at [891, 360] on link "App for Zoom" at bounding box center [907, 366] width 59 height 12
click at [893, 375] on link "Chrome Extension" at bounding box center [917, 381] width 78 height 12
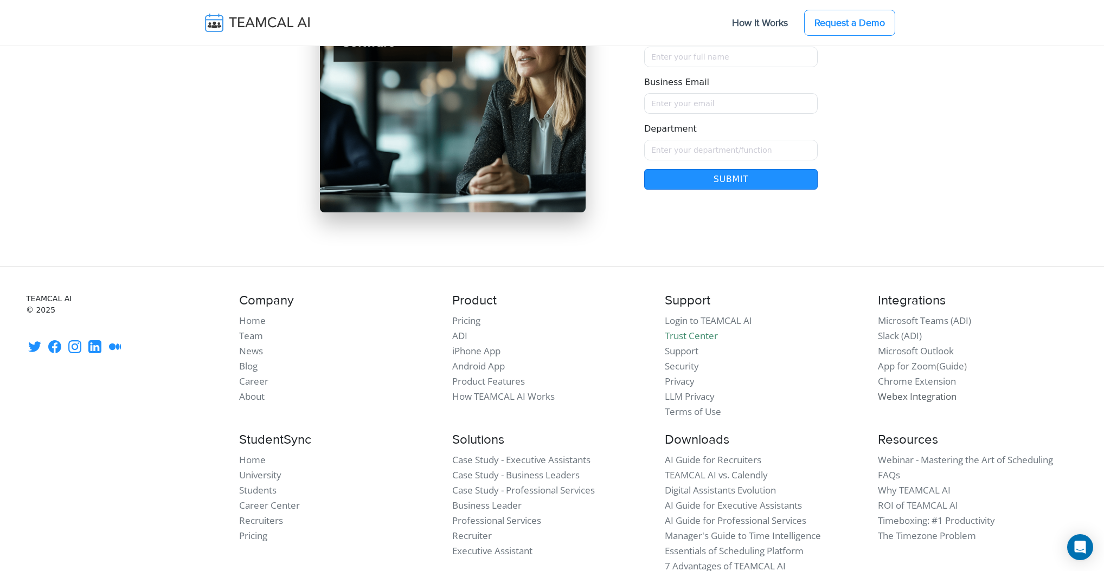
click at [895, 390] on link "Webex Integration" at bounding box center [917, 396] width 79 height 12
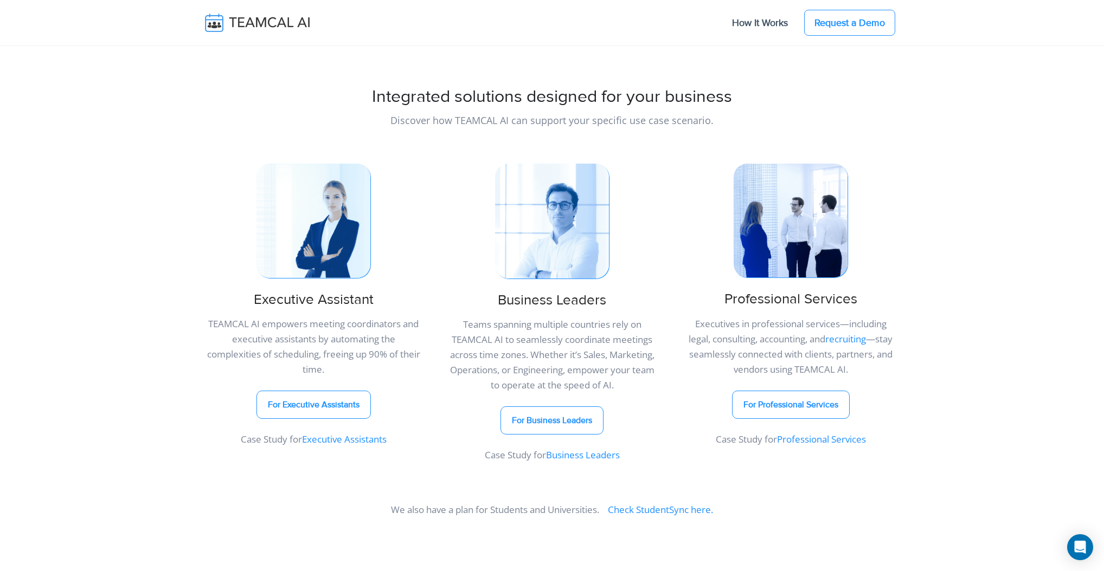
scroll to position [0, 0]
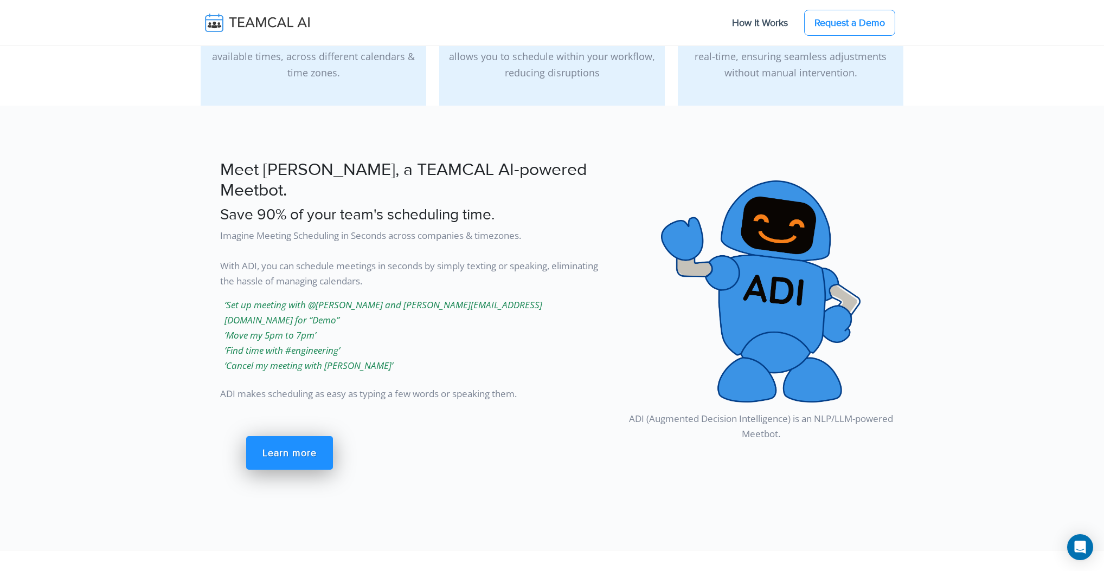
scroll to position [372, 0]
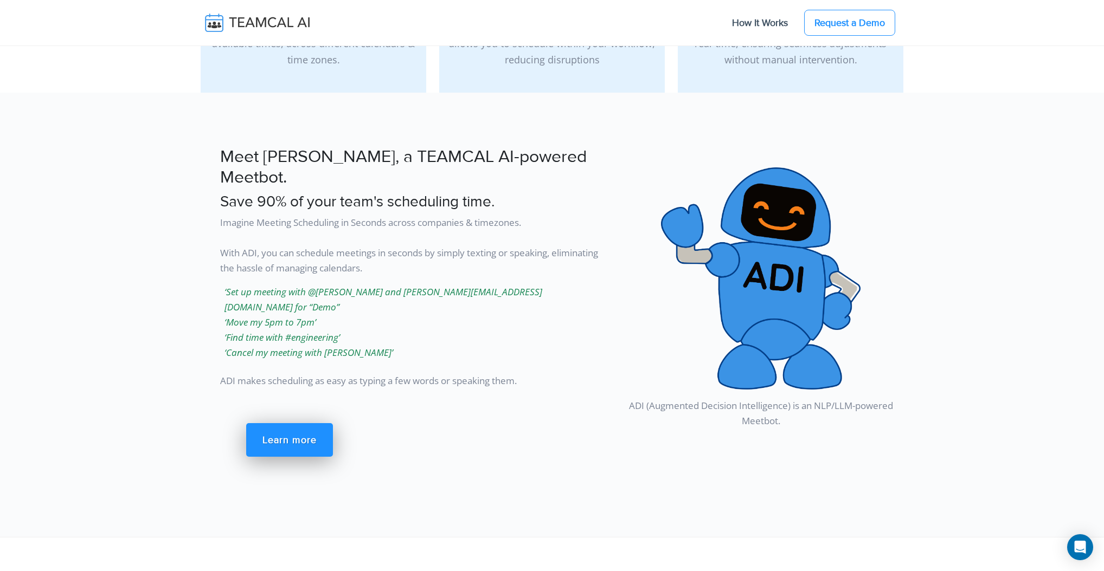
drag, startPoint x: 362, startPoint y: 314, endPoint x: 228, endPoint y: 258, distance: 145.1
click at [228, 258] on div "Meet ADI, a TEAMCAL AI-powered Meetbot. Save 90% of your team's scheduling time…" at bounding box center [402, 312] width 417 height 342
click at [201, 261] on div "Meet ADI, a TEAMCAL AI-powered Meetbot. Save 90% of your team's scheduling time…" at bounding box center [402, 312] width 417 height 342
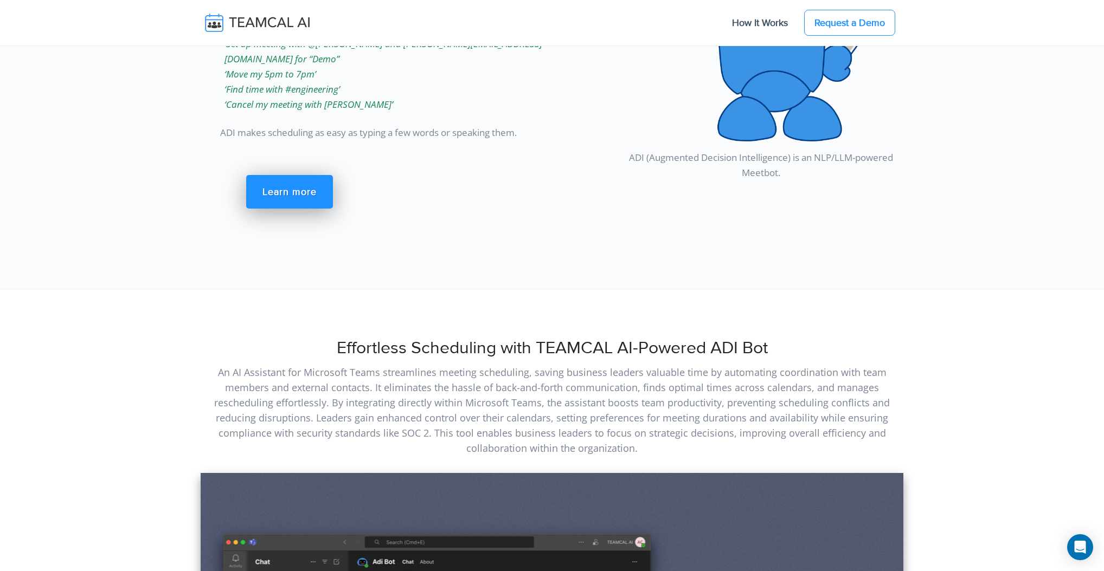
scroll to position [0, 0]
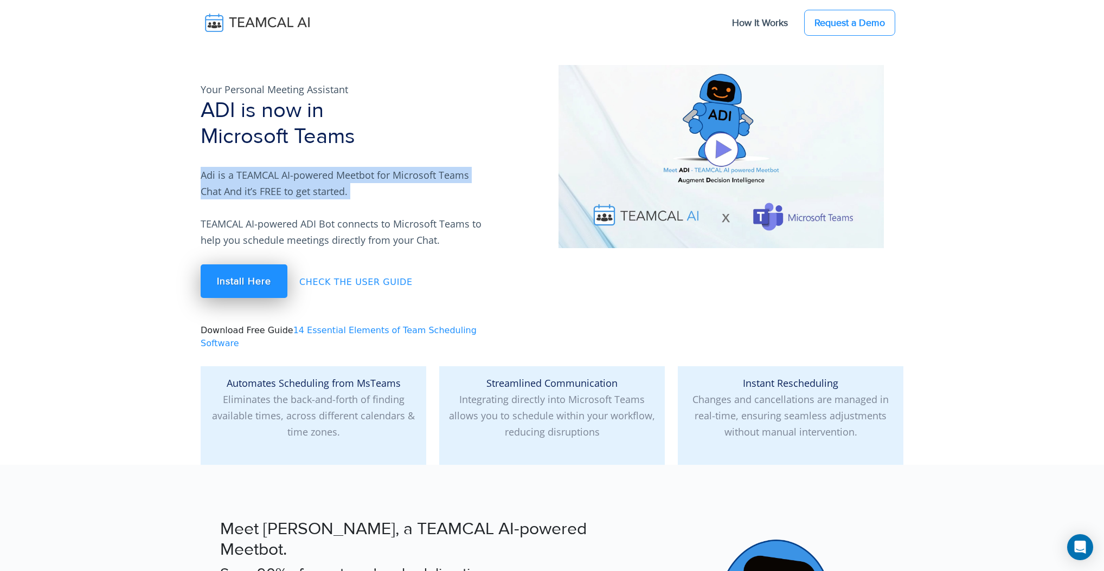
drag, startPoint x: 194, startPoint y: 178, endPoint x: 375, endPoint y: 202, distance: 182.6
click at [375, 202] on section "Your Personal Meeting Assistant ADI is now in Microsoft Teams Adi is a TEAMCAL …" at bounding box center [552, 232] width 1104 height 465
click at [375, 202] on p "Adi is a TEAMCAL AI-powered Meetbot for Microsoft Teams Chat And it’s FREE to g…" at bounding box center [343, 207] width 285 height 81
drag, startPoint x: 368, startPoint y: 198, endPoint x: 8, endPoint y: 176, distance: 361.2
click at [8, 176] on section "Your Personal Meeting Assistant ADI is now in Microsoft Teams Adi is a TEAMCAL …" at bounding box center [552, 232] width 1104 height 465
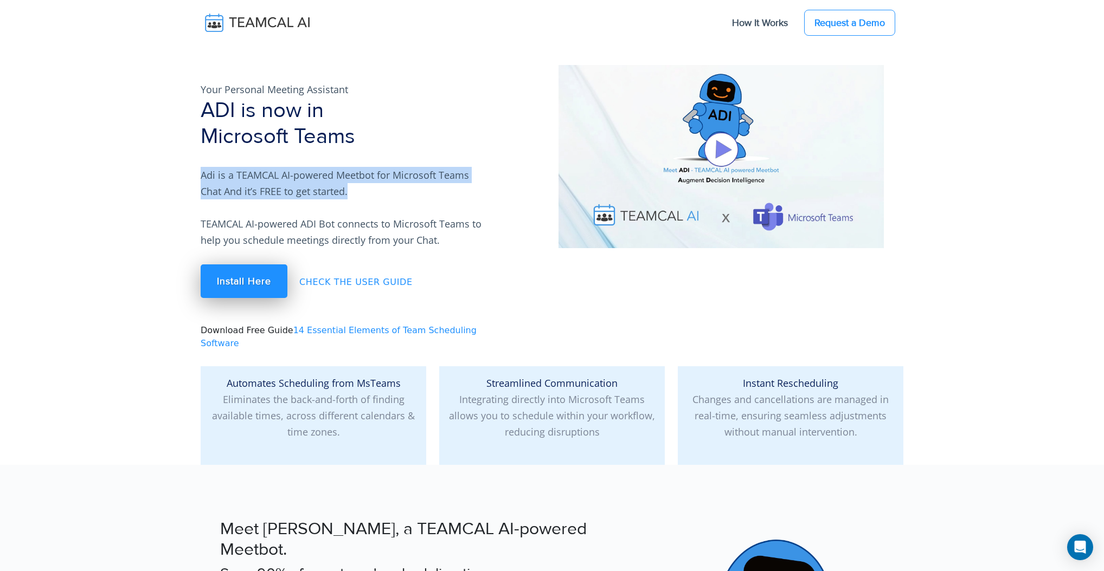
click at [141, 169] on section "Your Personal Meeting Assistant ADI is now in Microsoft Teams Adi is a TEAMCAL …" at bounding box center [552, 232] width 1104 height 465
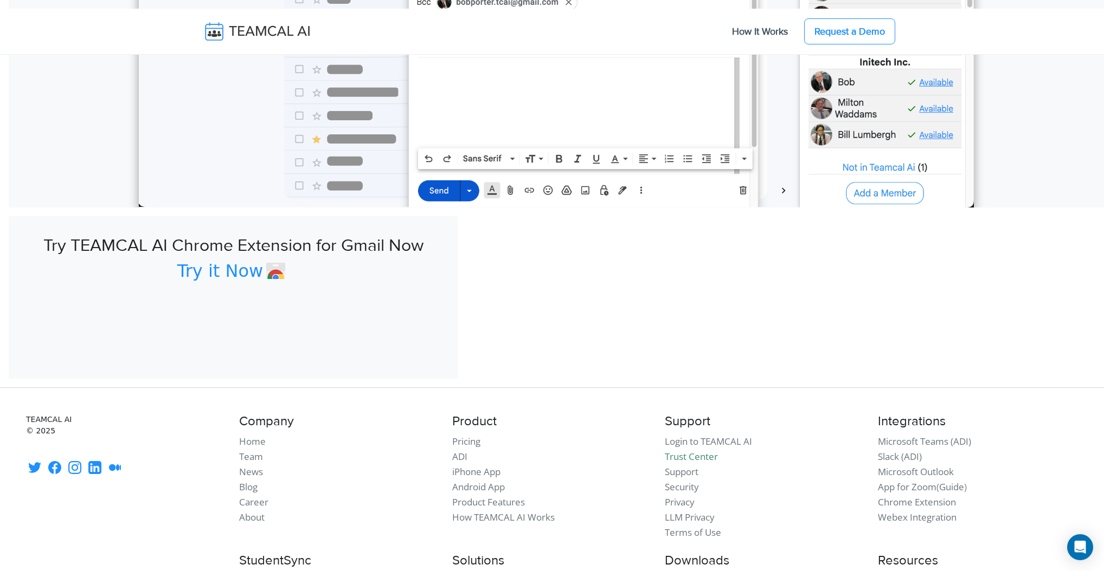
scroll to position [4583, 0]
click at [218, 271] on link "Try it Now" at bounding box center [233, 270] width 112 height 21
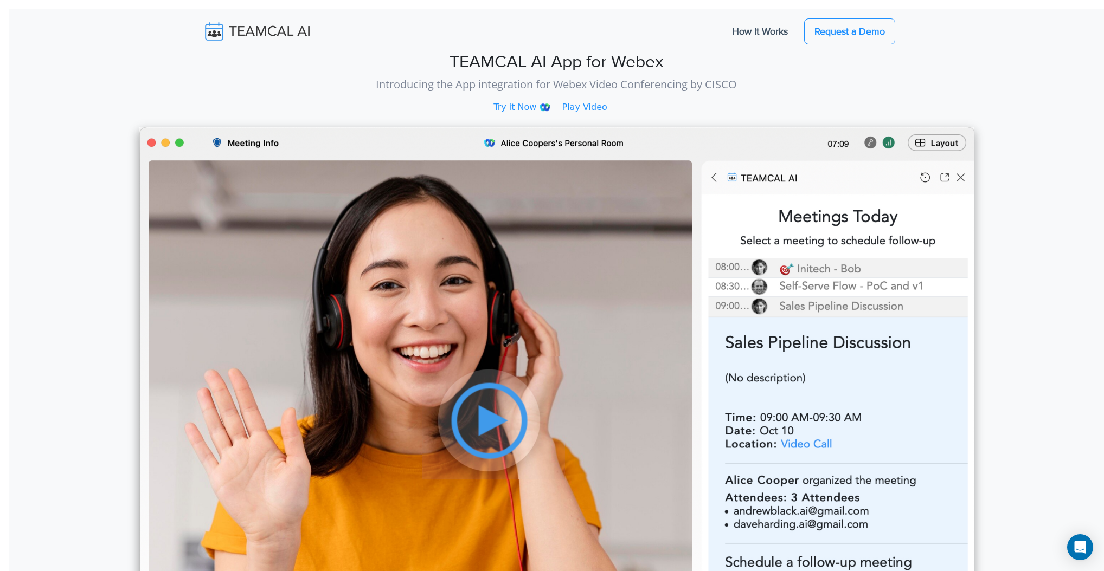
click at [522, 107] on link "Try it Now" at bounding box center [523, 107] width 61 height 13
click at [587, 105] on link "Play Video" at bounding box center [590, 107] width 57 height 13
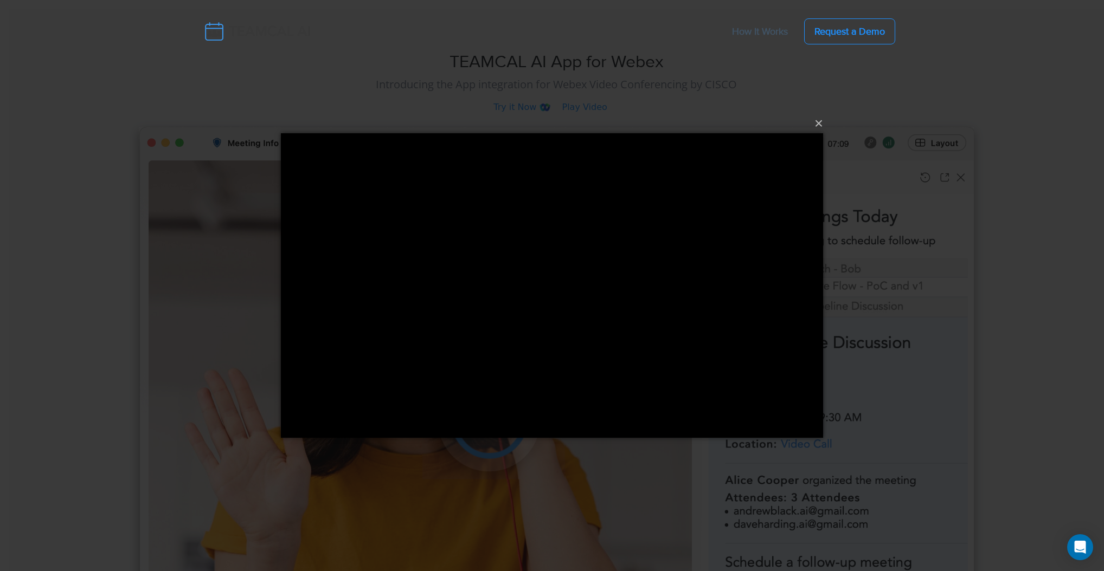
click at [587, 105] on div "×" at bounding box center [552, 285] width 1104 height 571
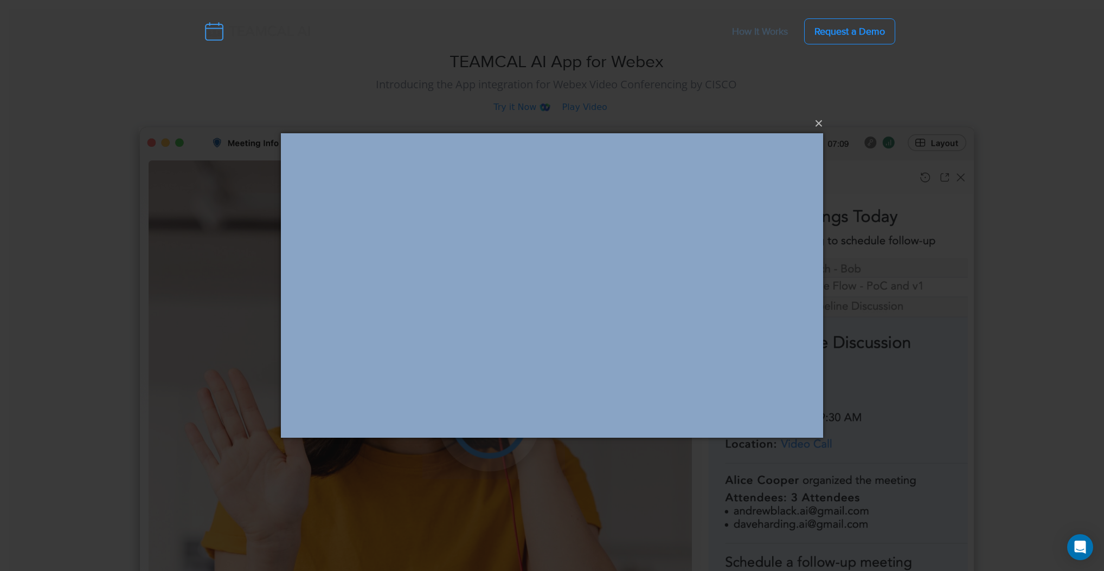
click at [587, 105] on div "×" at bounding box center [552, 285] width 1104 height 571
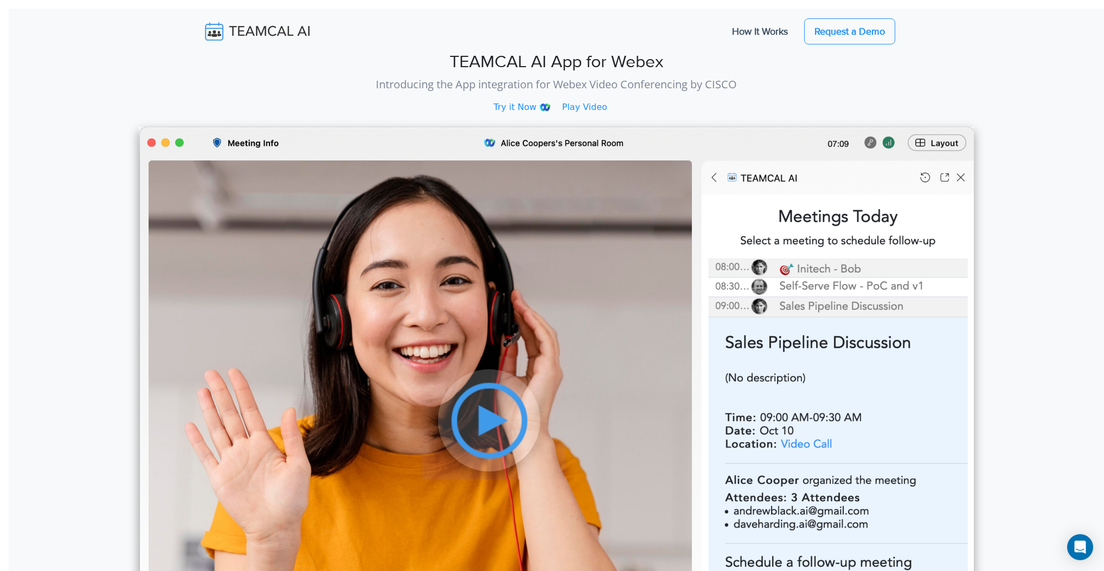
click at [584, 108] on link "Play Video" at bounding box center [590, 107] width 57 height 13
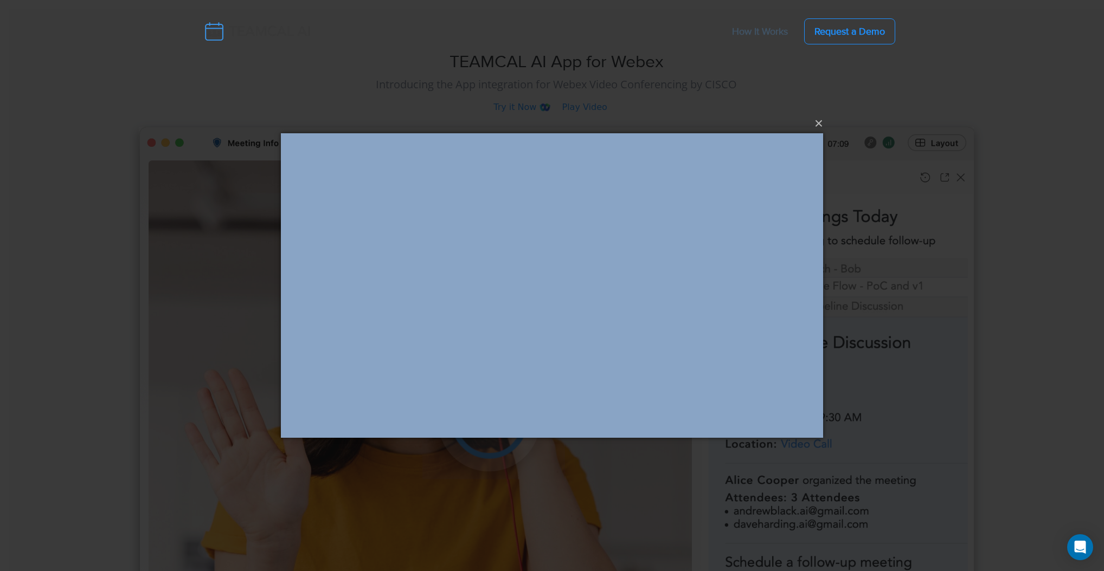
click at [584, 108] on div "×" at bounding box center [552, 285] width 1104 height 571
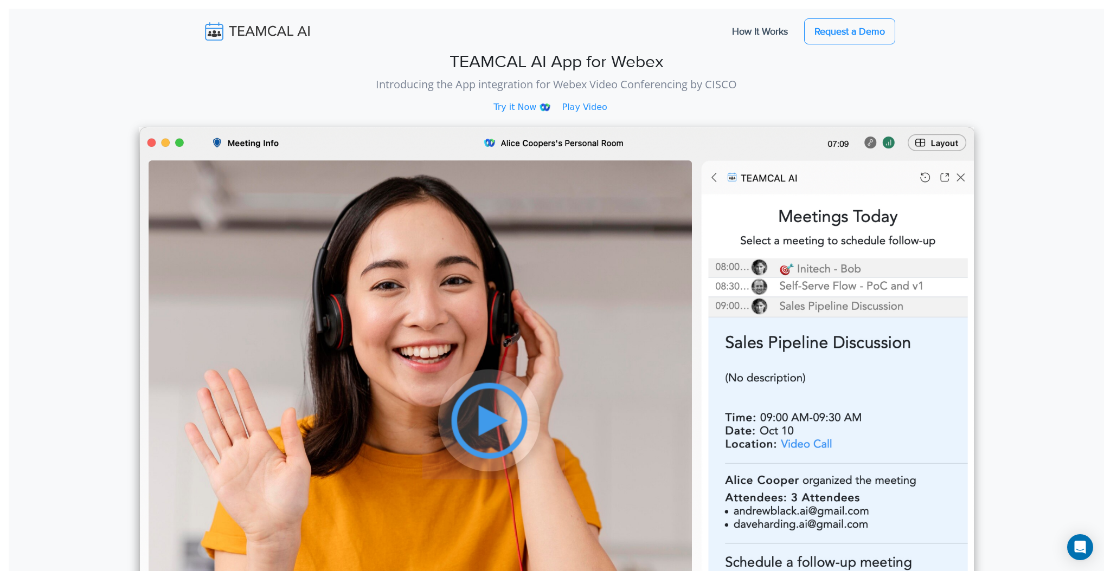
click at [584, 108] on link "Play Video" at bounding box center [590, 107] width 57 height 13
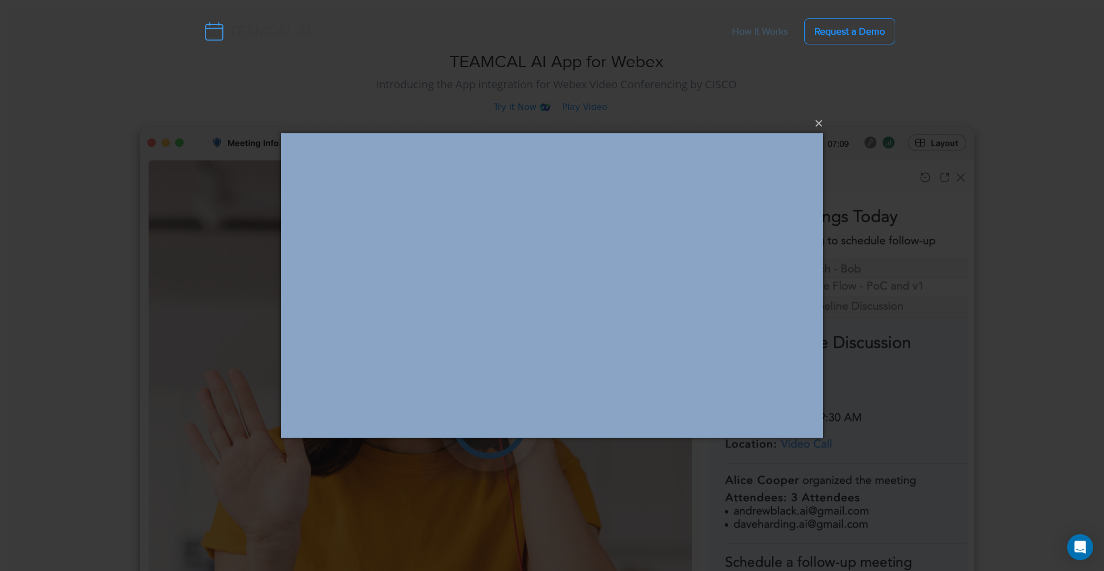
click at [584, 108] on div "×" at bounding box center [552, 285] width 1104 height 571
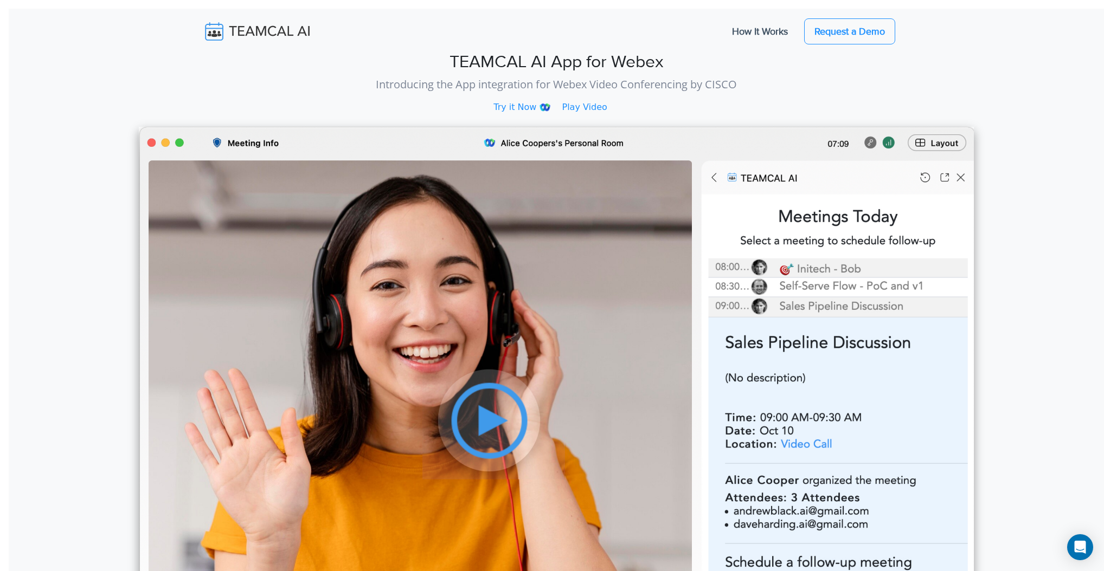
click at [584, 108] on link "Play Video" at bounding box center [590, 107] width 57 height 13
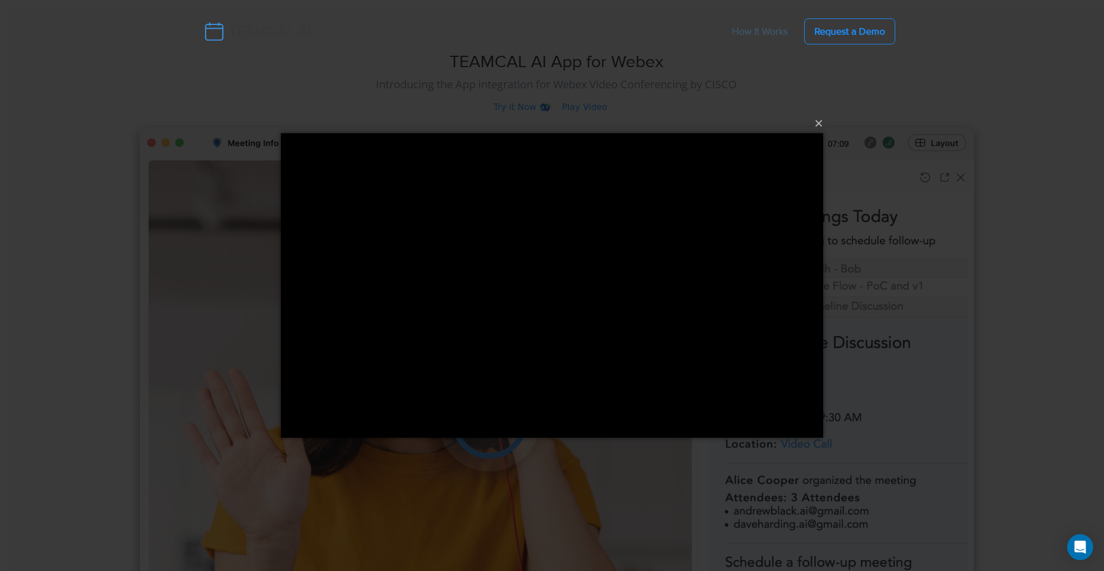
click at [584, 108] on div "×" at bounding box center [552, 285] width 1104 height 571
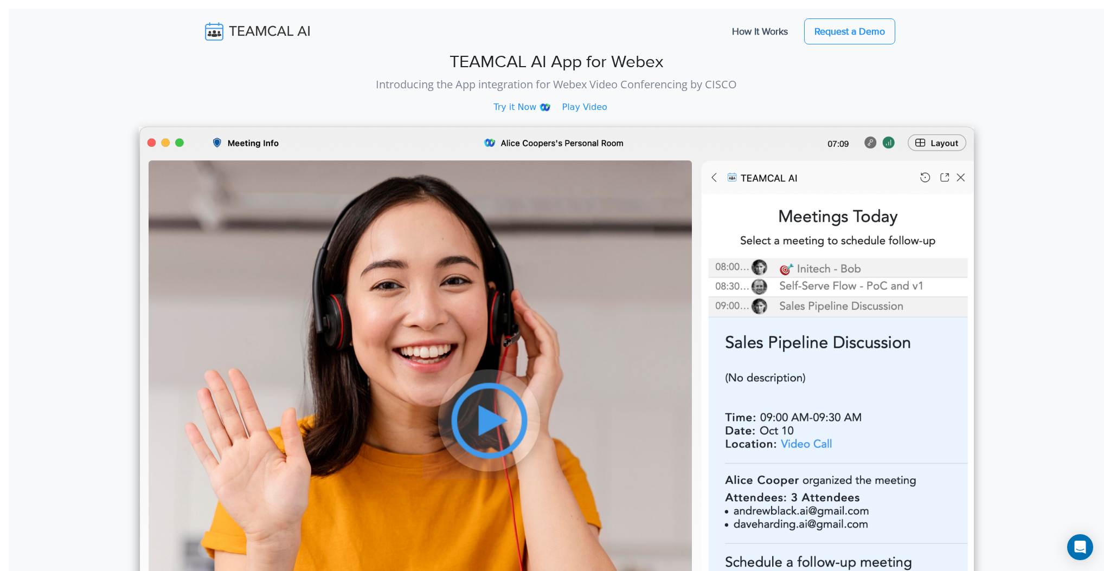
click at [584, 108] on link "Play Video" at bounding box center [590, 107] width 57 height 13
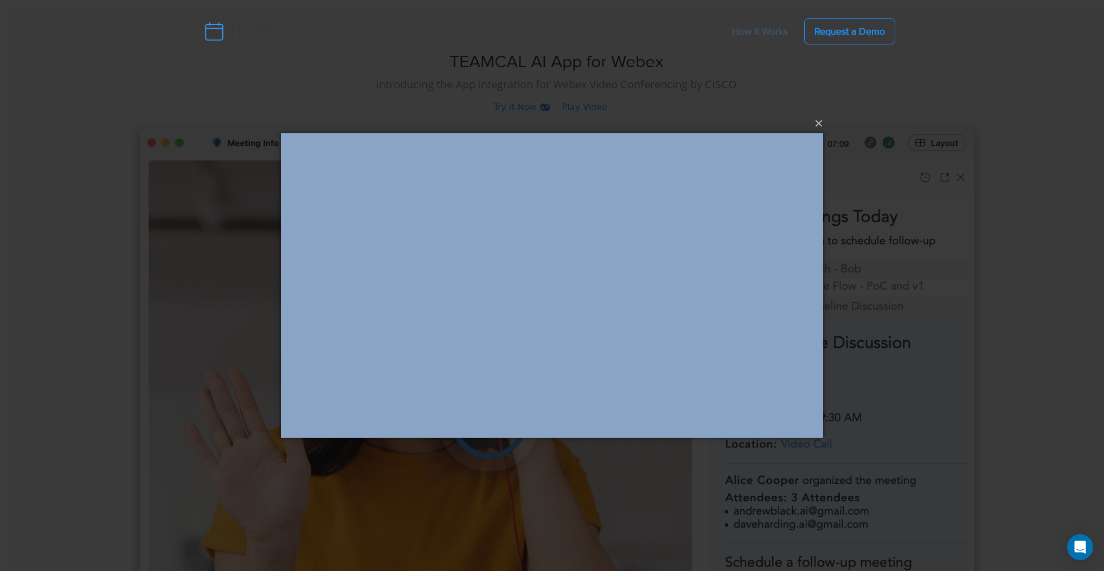
click at [584, 108] on div "×" at bounding box center [552, 285] width 1104 height 571
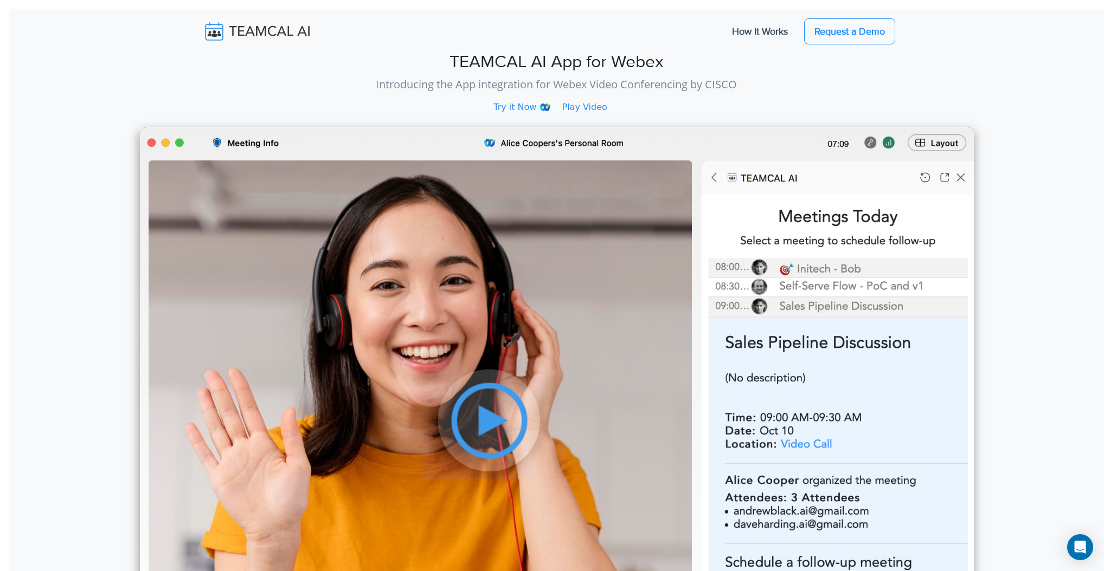
click at [583, 108] on link "Play Video" at bounding box center [590, 107] width 57 height 13
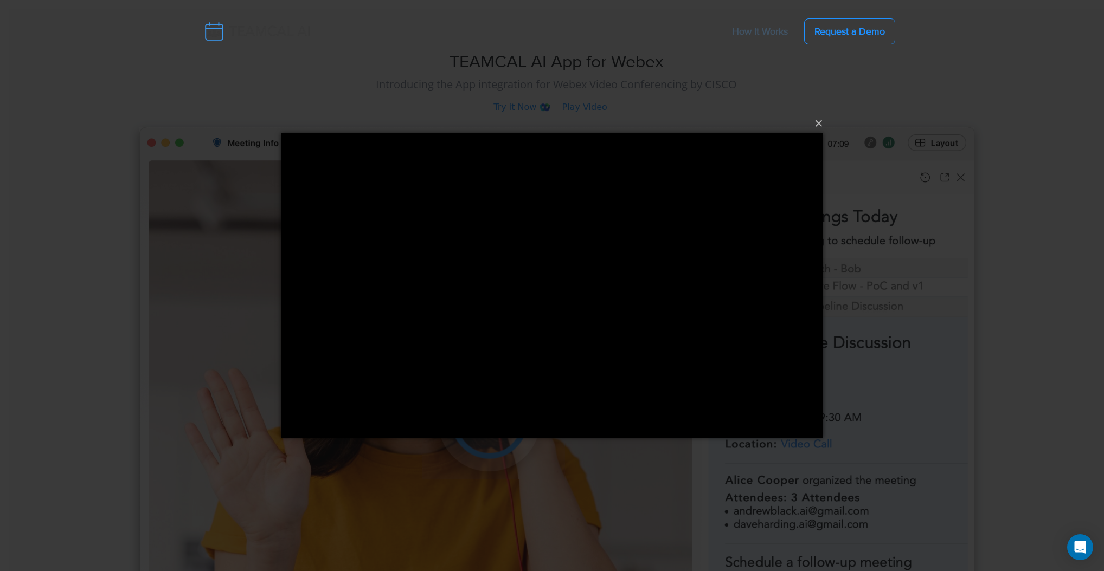
click at [583, 108] on div "×" at bounding box center [552, 285] width 1104 height 571
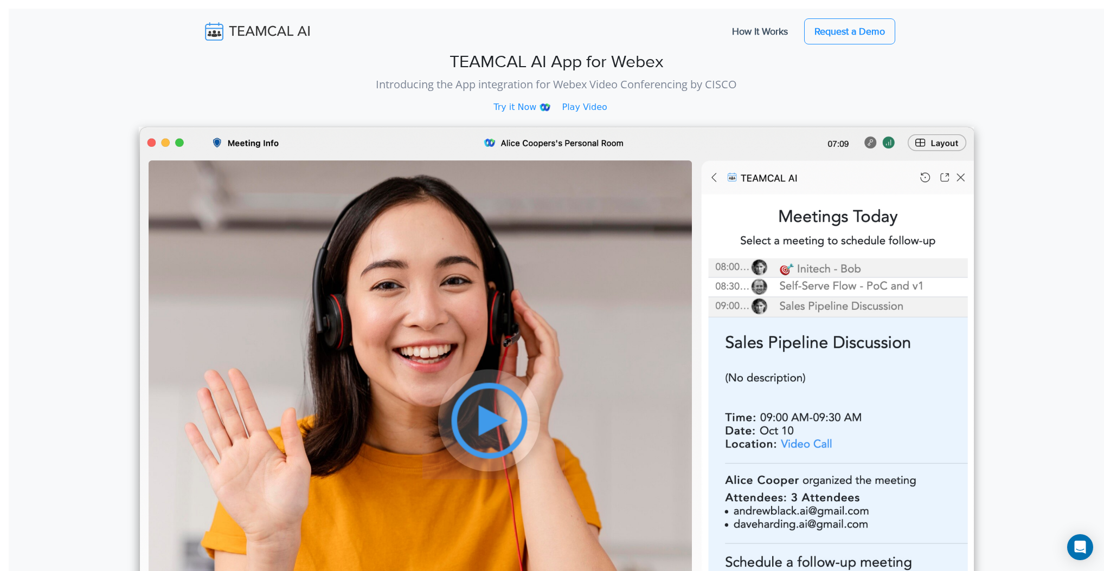
click at [583, 108] on link "Play Video" at bounding box center [590, 107] width 57 height 13
click at [582, 108] on link "Play Video" at bounding box center [590, 107] width 57 height 13
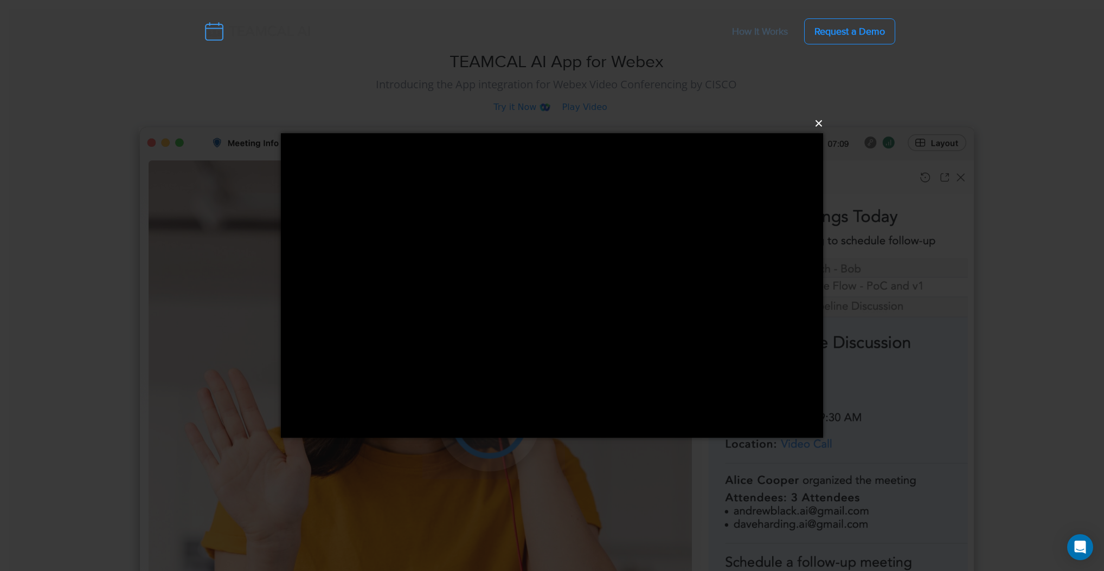
click at [822, 118] on button "×" at bounding box center [555, 124] width 542 height 24
click at [821, 119] on div "TEAMCAL AI App for Webex Introducing the App integration for Webex Video Confer…" at bounding box center [556, 346] width 1095 height 675
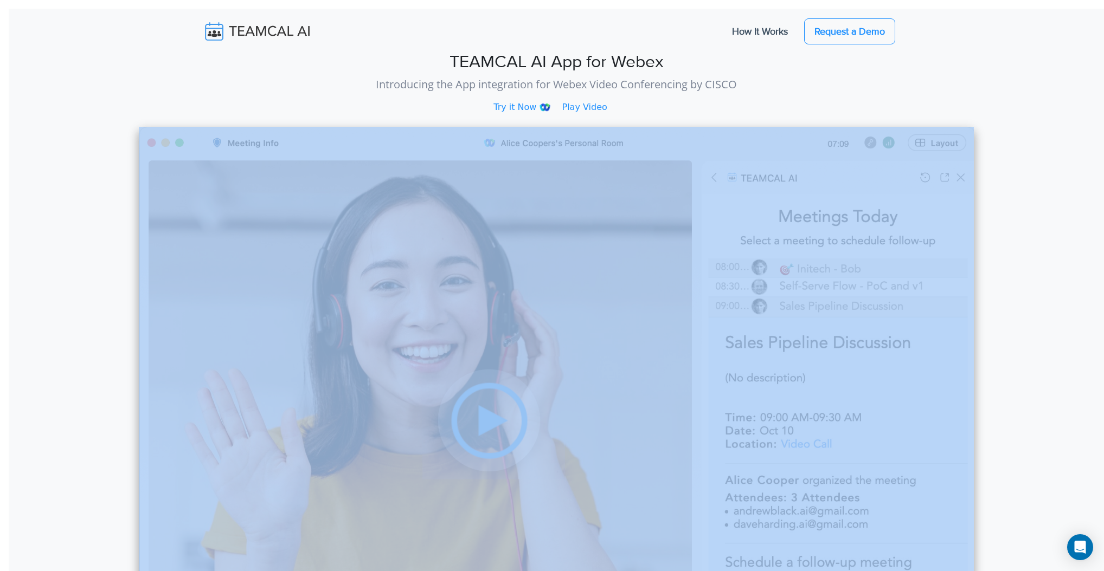
click at [821, 119] on div "TEAMCAL AI App for Webex Introducing the App integration for Webex Video Confer…" at bounding box center [556, 346] width 1095 height 675
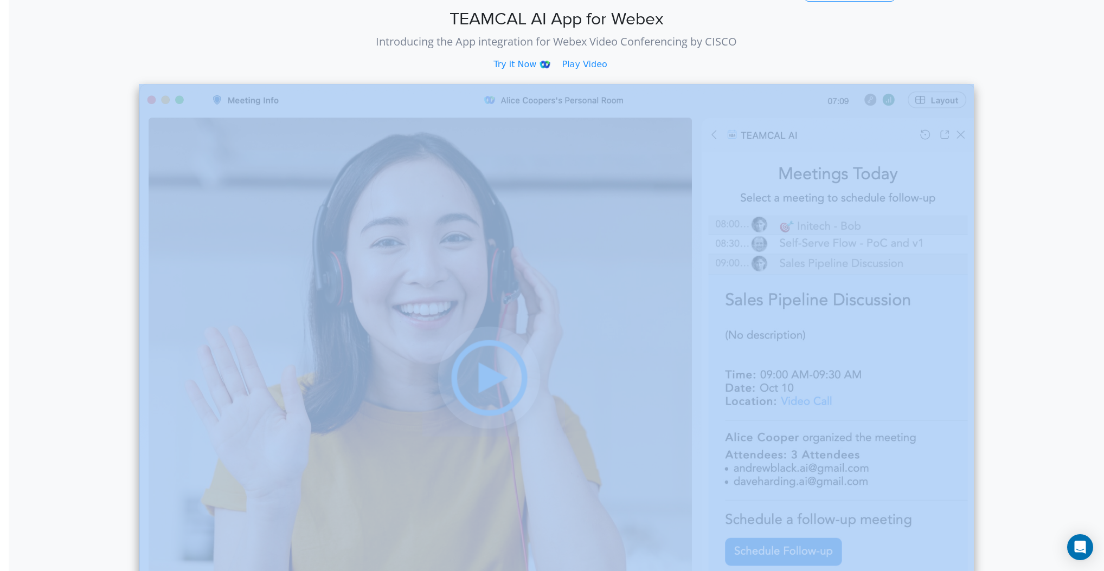
scroll to position [38, 0]
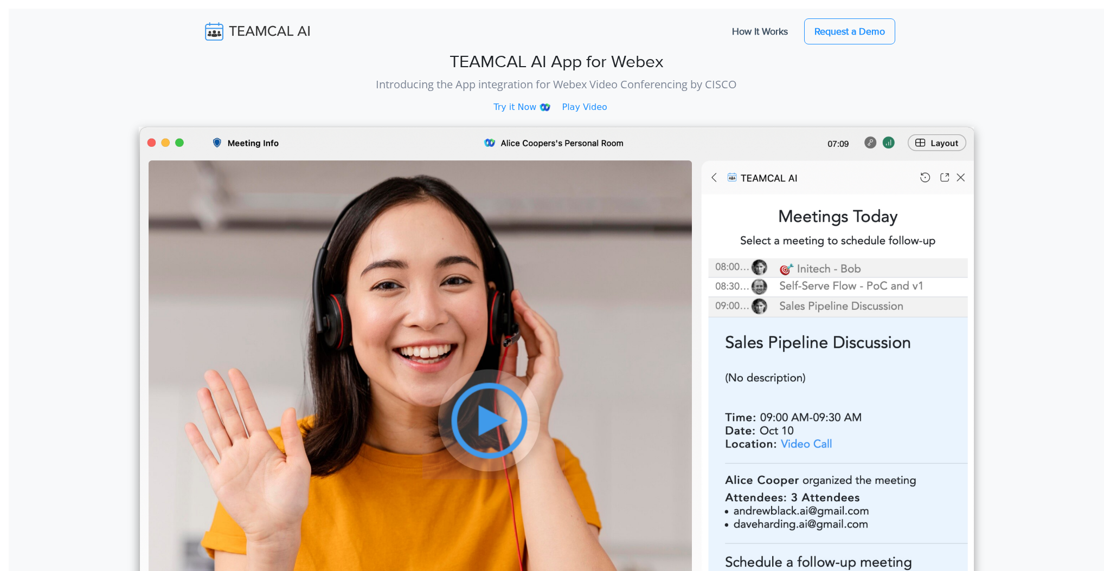
scroll to position [38, 0]
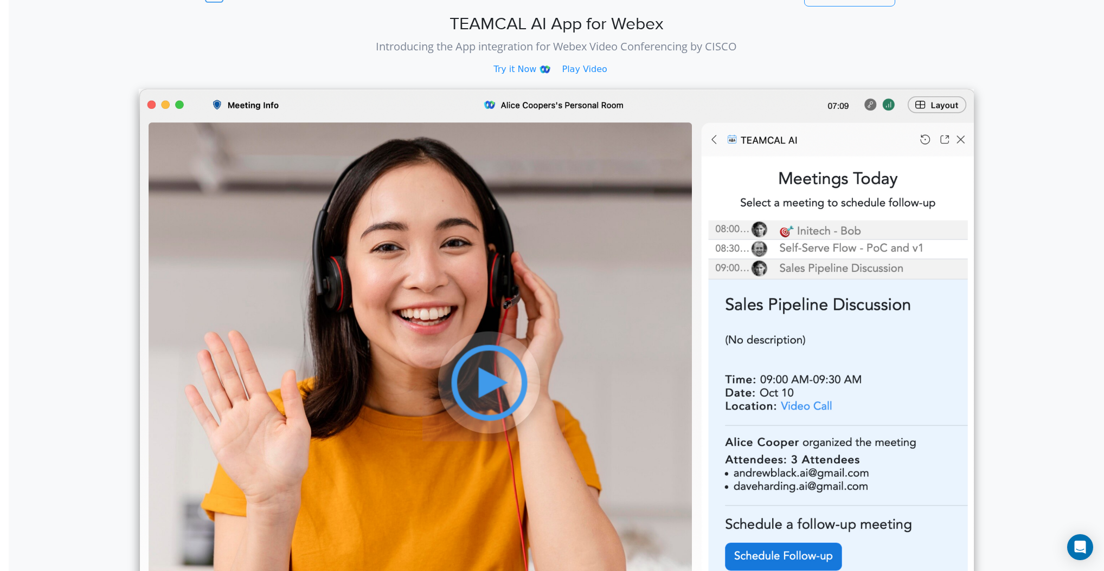
click at [577, 70] on link "Play Video" at bounding box center [590, 69] width 57 height 13
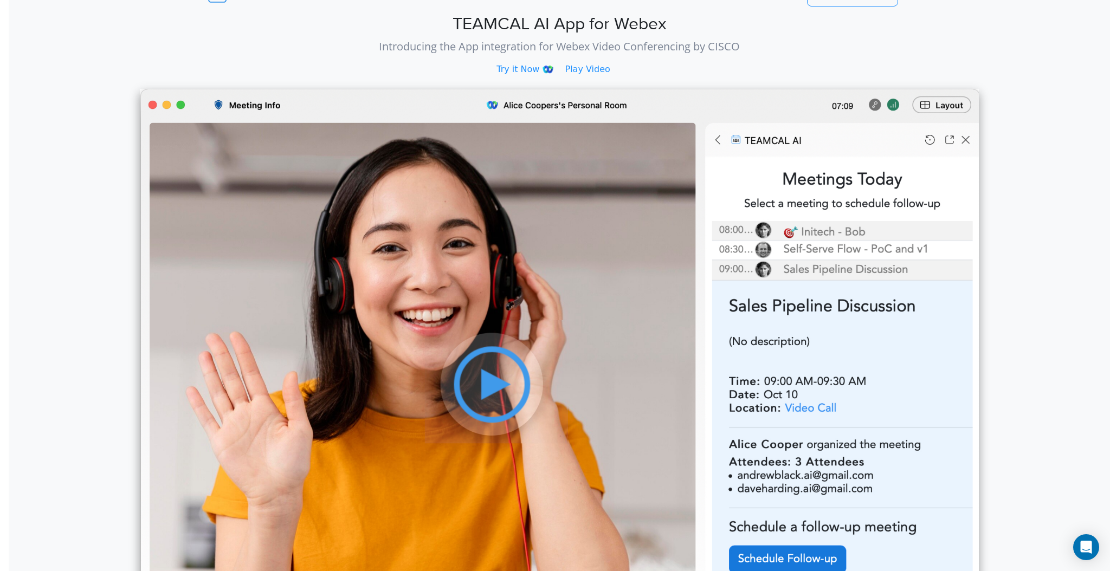
click at [600, 70] on link "Play Video" at bounding box center [593, 69] width 57 height 13
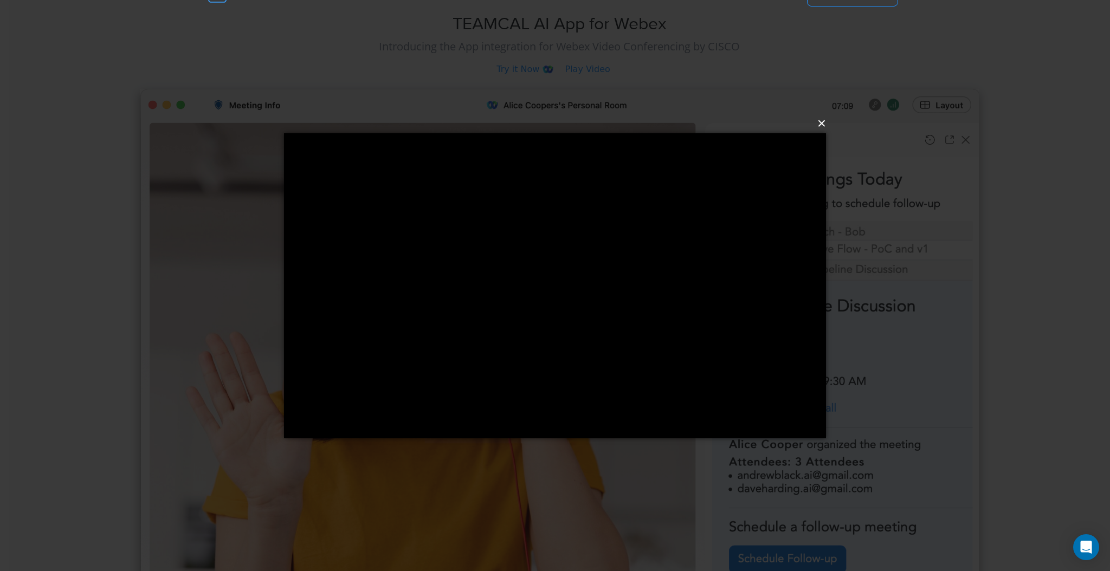
click at [823, 131] on button "×" at bounding box center [558, 124] width 542 height 24
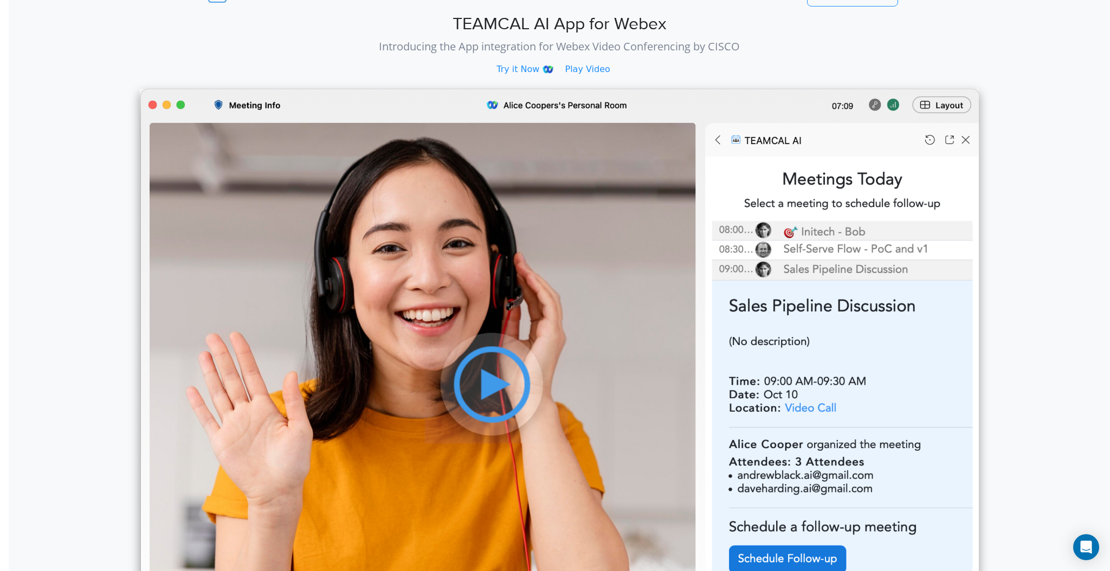
click at [527, 69] on link "Try it Now" at bounding box center [527, 69] width 61 height 13
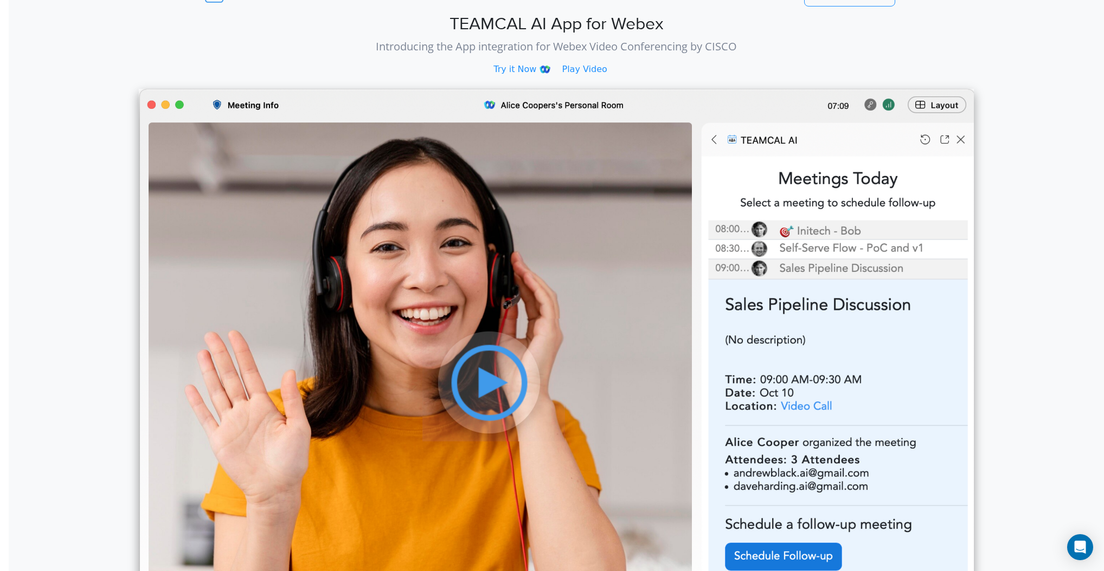
click at [571, 72] on link "Play Video" at bounding box center [590, 69] width 57 height 13
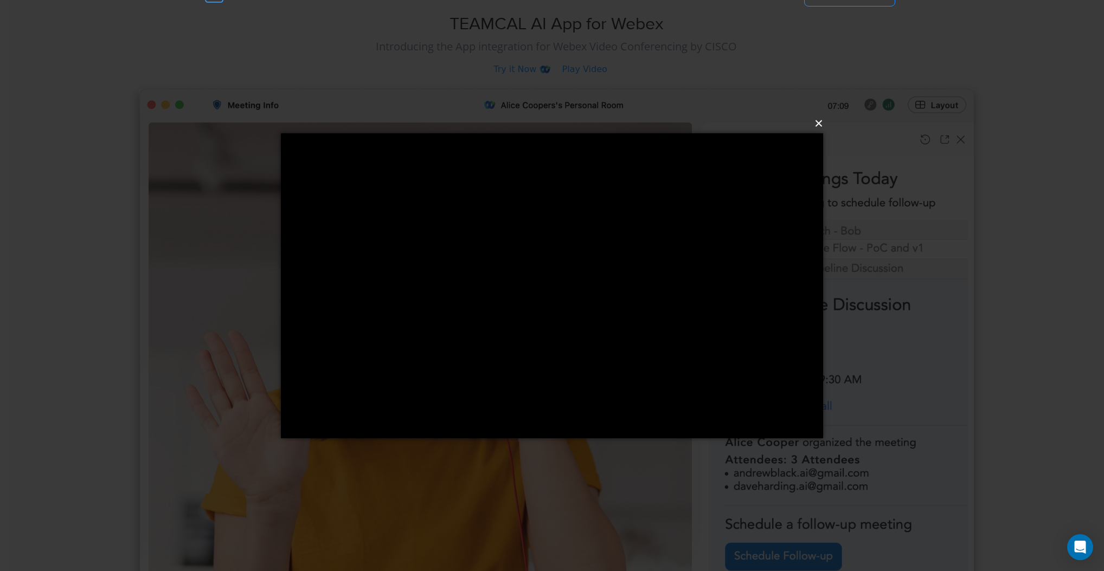
click at [819, 123] on button "×" at bounding box center [555, 124] width 542 height 24
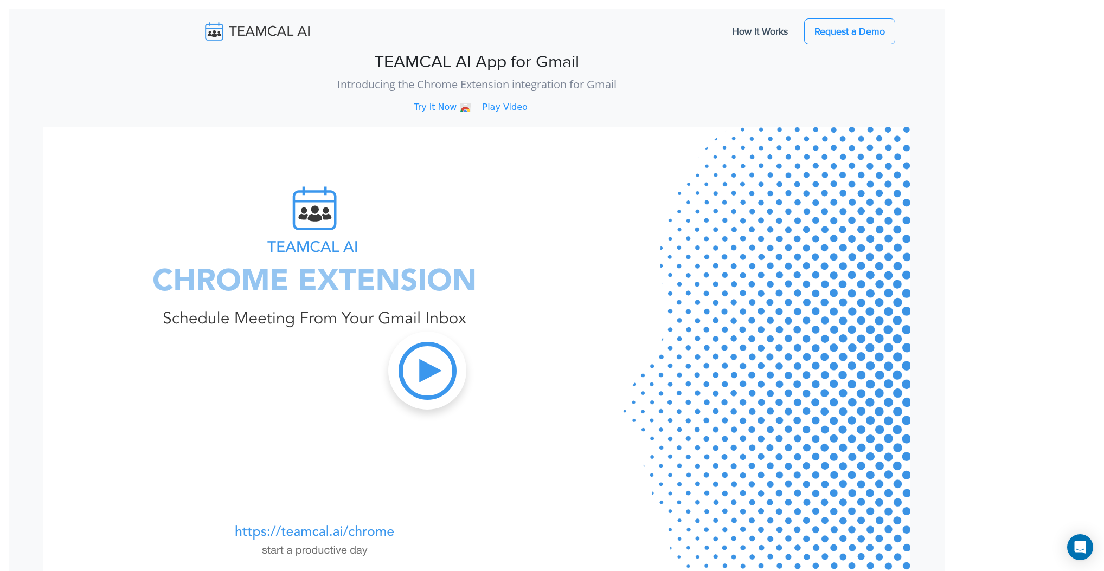
click at [500, 108] on link "Play Video" at bounding box center [510, 107] width 57 height 13
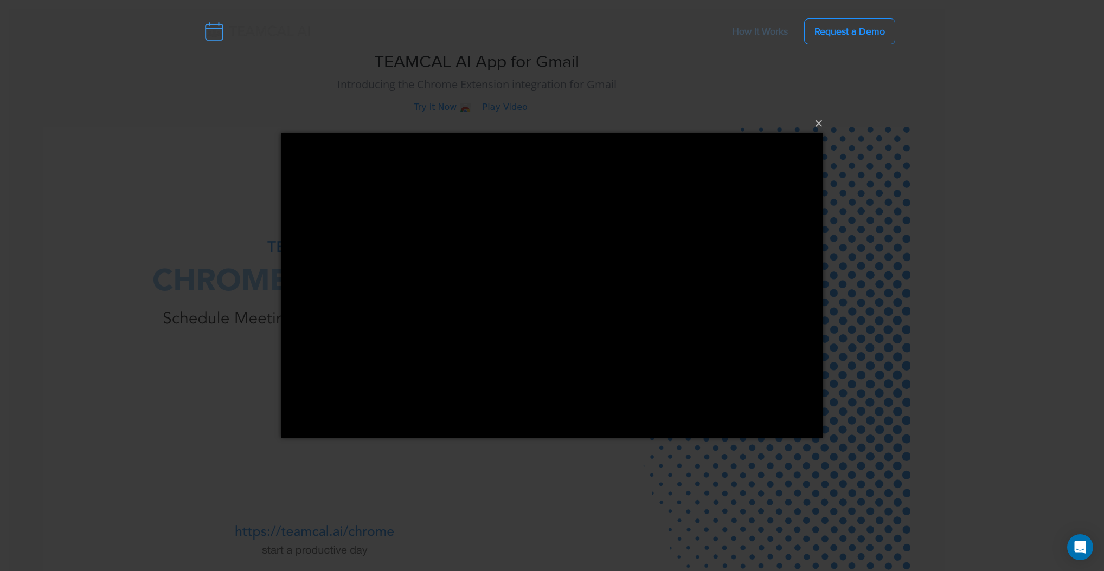
click at [894, 244] on div "×" at bounding box center [552, 285] width 1104 height 571
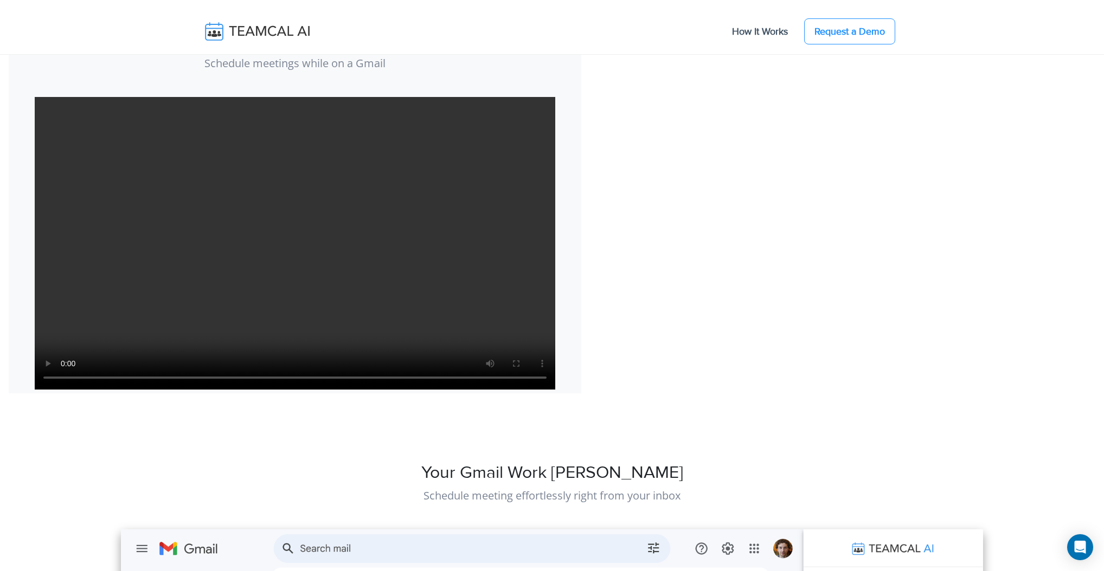
scroll to position [796, 0]
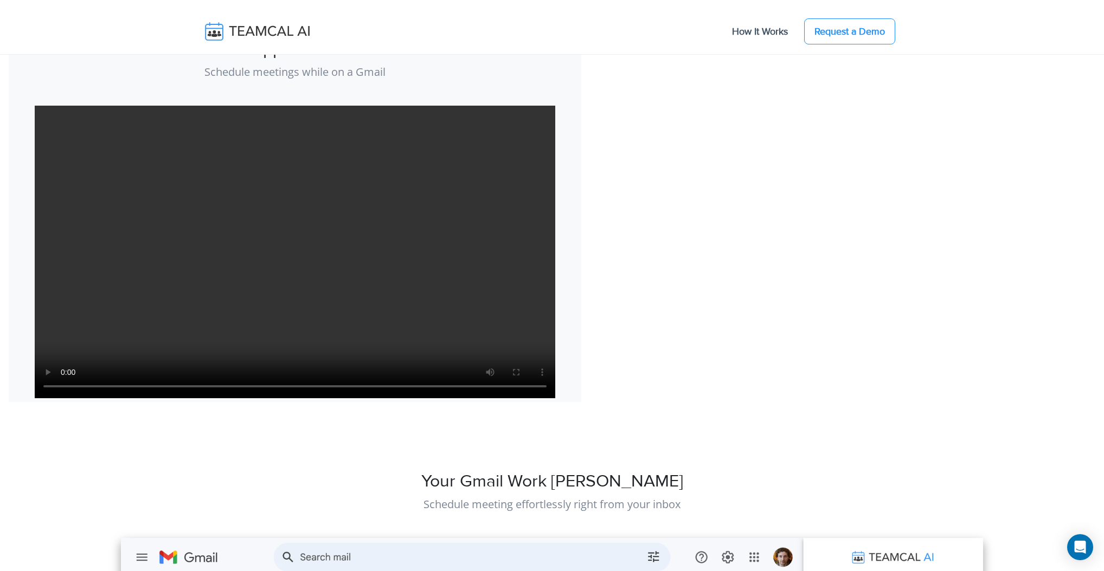
click at [662, 184] on div "TEAMCAL AI App in the Gmail Sidebar Schedule meetings while on a Gmail Your bro…" at bounding box center [552, 211] width 1104 height 382
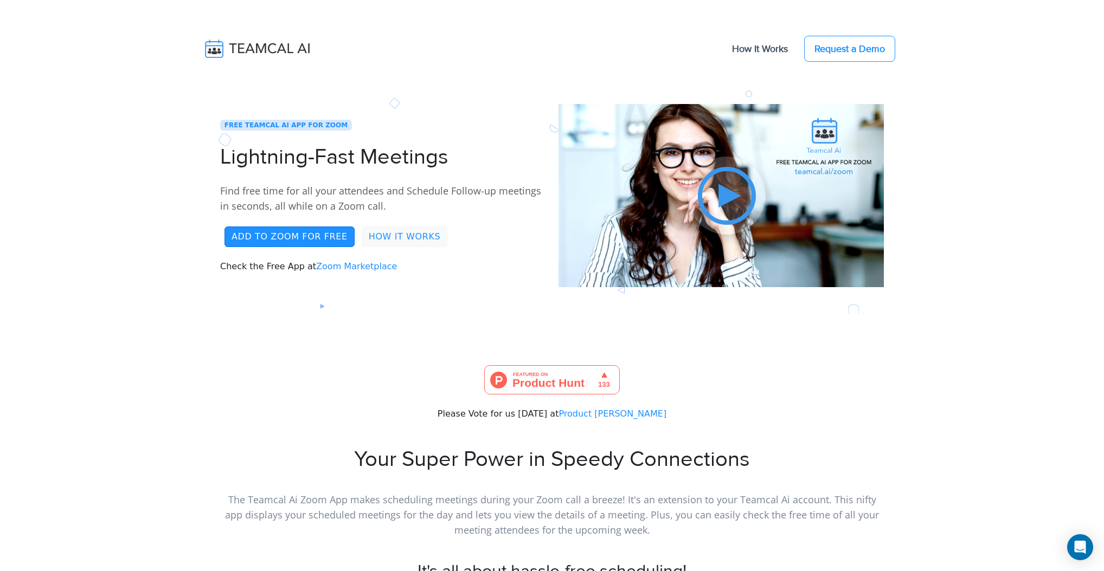
click at [237, 230] on link "Add to Zoom for FREE" at bounding box center [289, 237] width 130 height 21
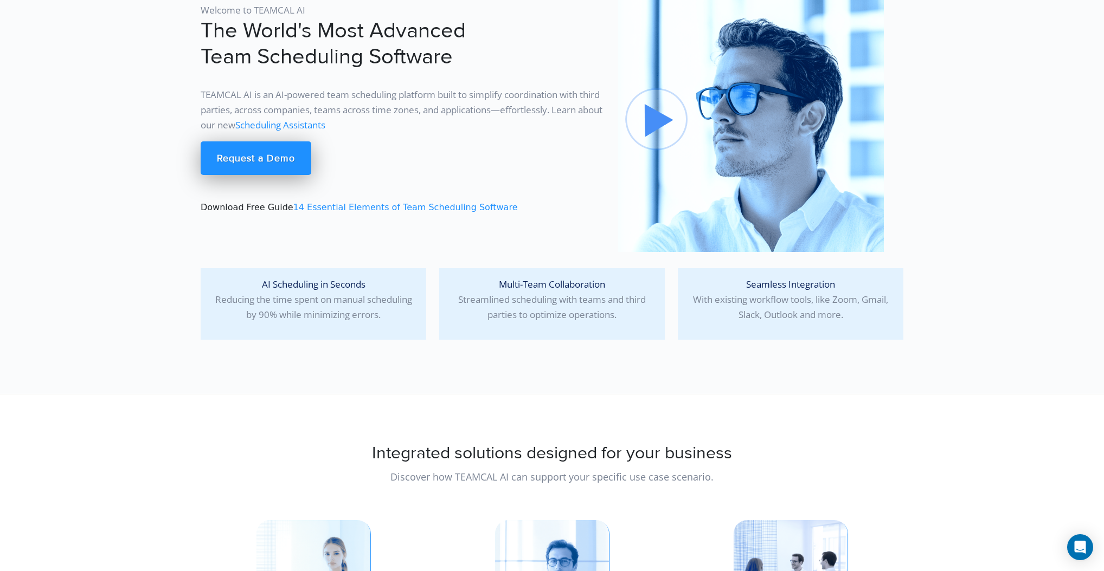
scroll to position [67, 0]
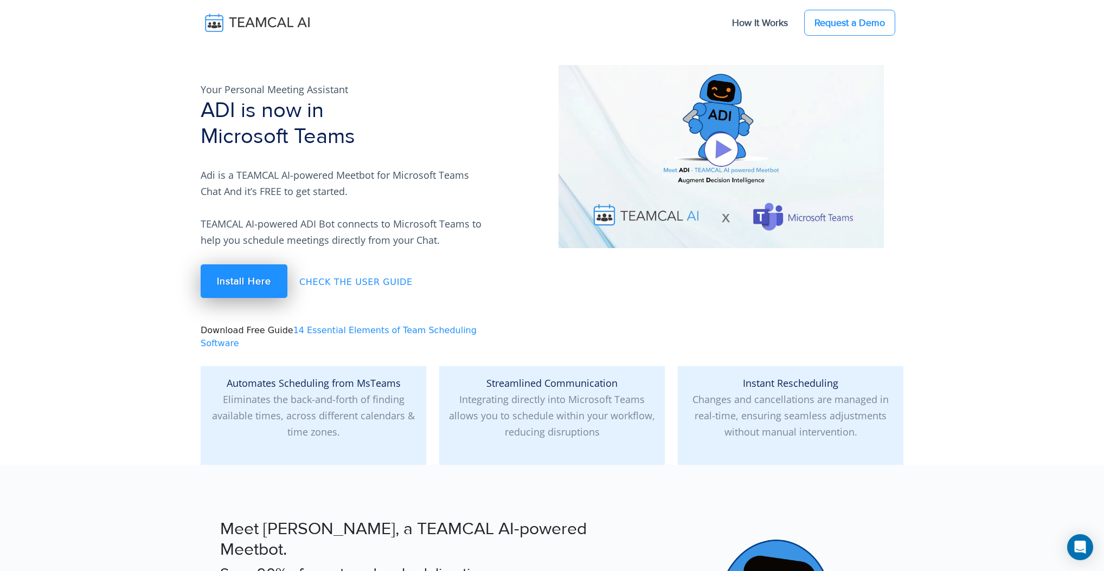
click at [336, 287] on link "Check the User Guide" at bounding box center [355, 282] width 130 height 21
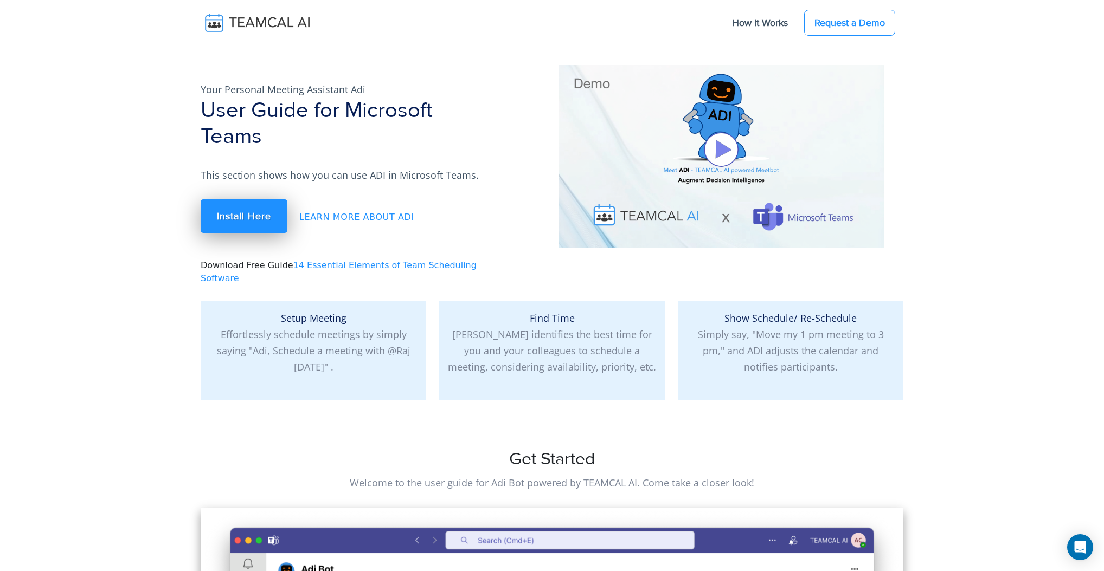
click at [140, 189] on section "Your Personal Meeting Assistant Adi User Guide for Microsoft Teams This section…" at bounding box center [552, 200] width 1104 height 400
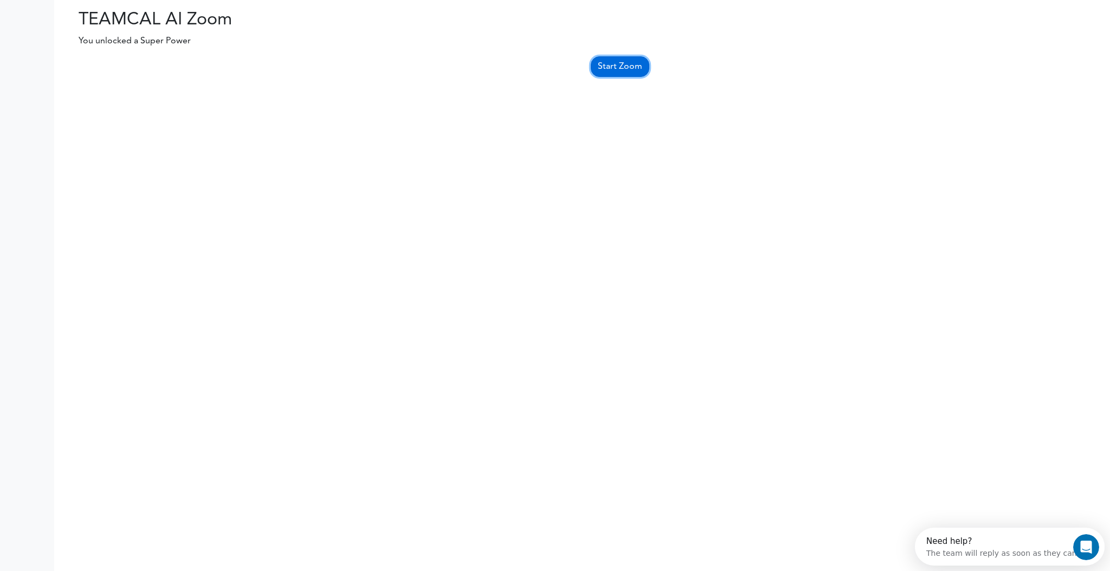
click at [604, 67] on link "Start Zoom" at bounding box center [620, 66] width 59 height 21
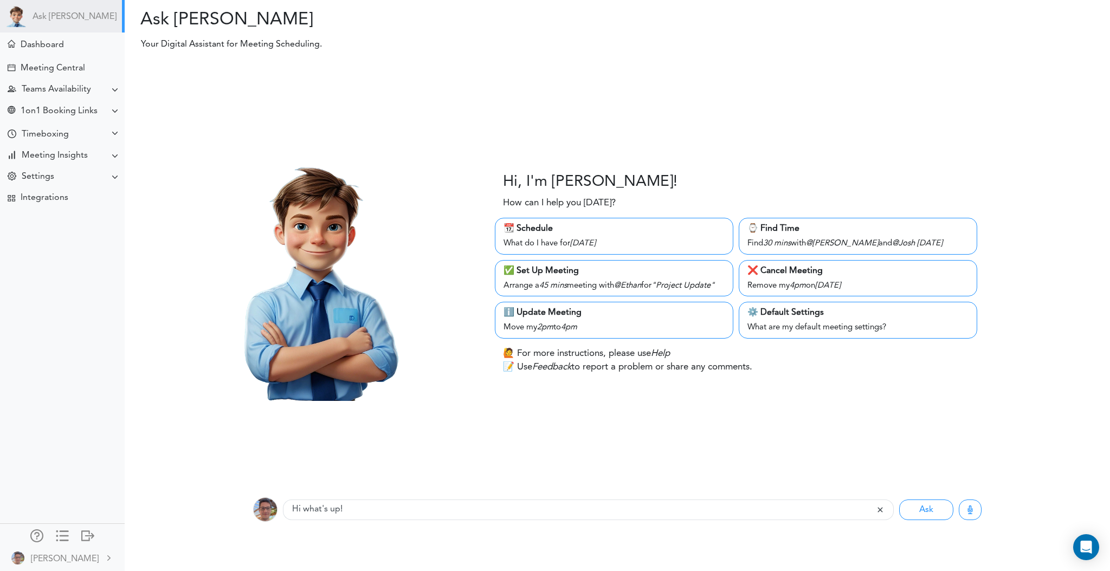
click at [579, 224] on div "📆 Schedule" at bounding box center [614, 228] width 221 height 13
type input "What do I have for Thursday"
click at [914, 509] on button "Ask" at bounding box center [926, 510] width 54 height 21
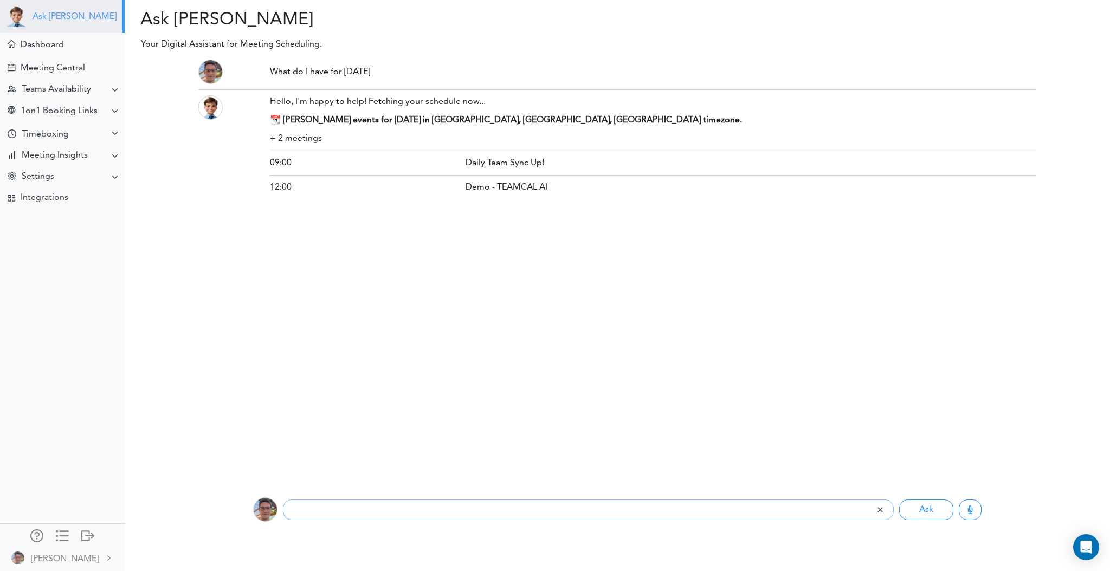
click at [53, 16] on link "Ask [PERSON_NAME]" at bounding box center [75, 17] width 84 height 10
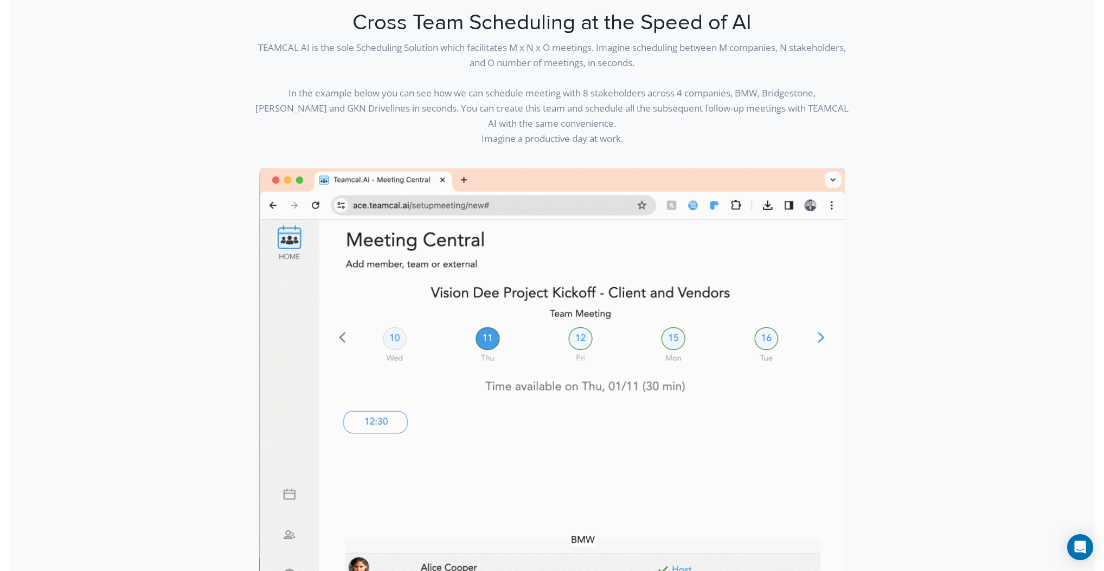
scroll to position [78, 0]
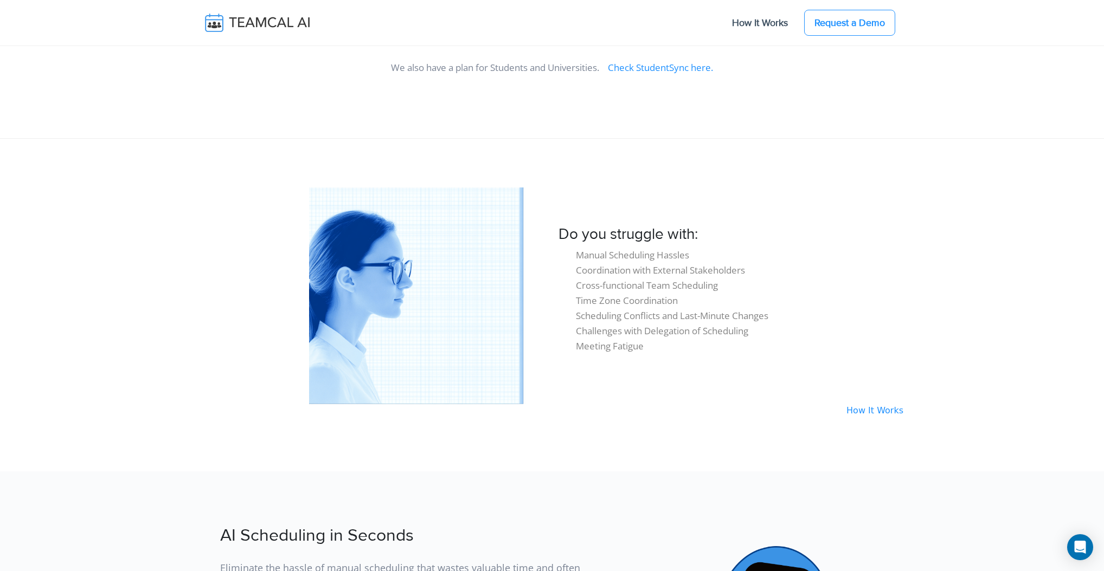
scroll to position [1037, 0]
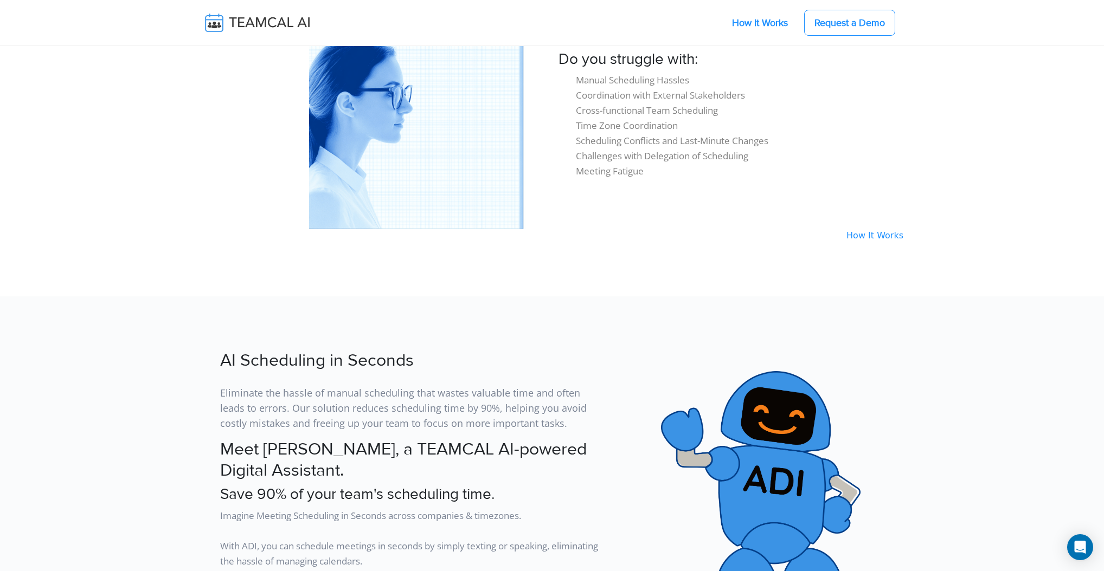
click at [761, 23] on link "How It Works" at bounding box center [760, 22] width 78 height 23
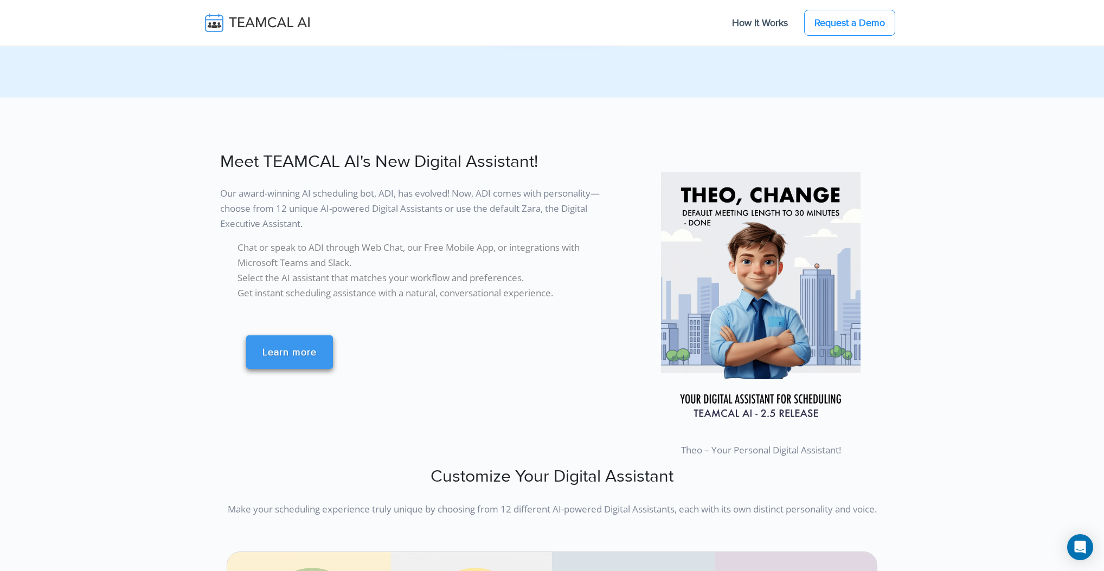
scroll to position [1631, 0]
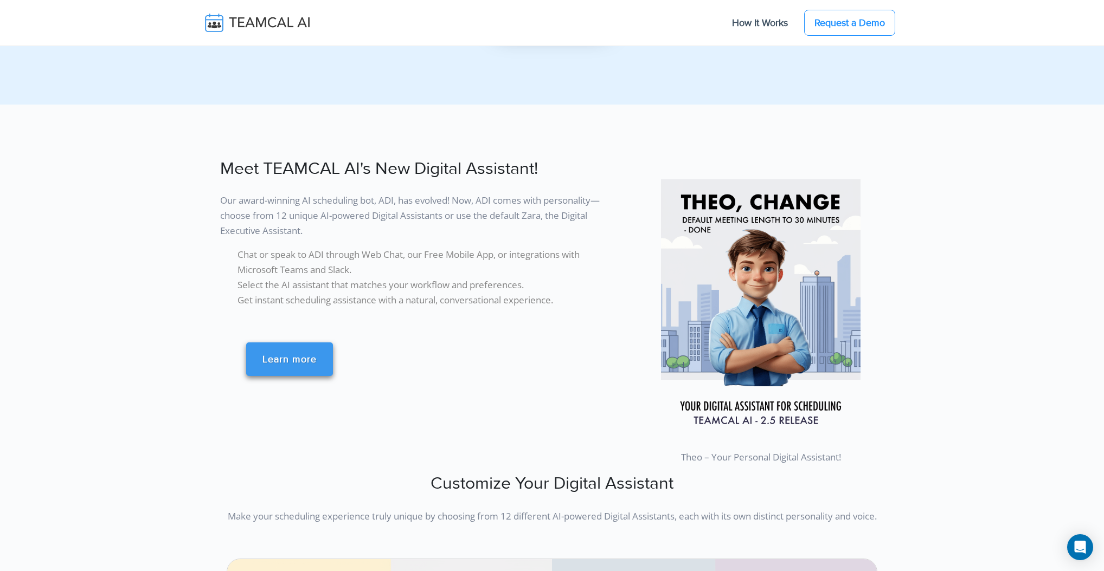
click at [287, 353] on link "Learn more" at bounding box center [289, 360] width 87 height 34
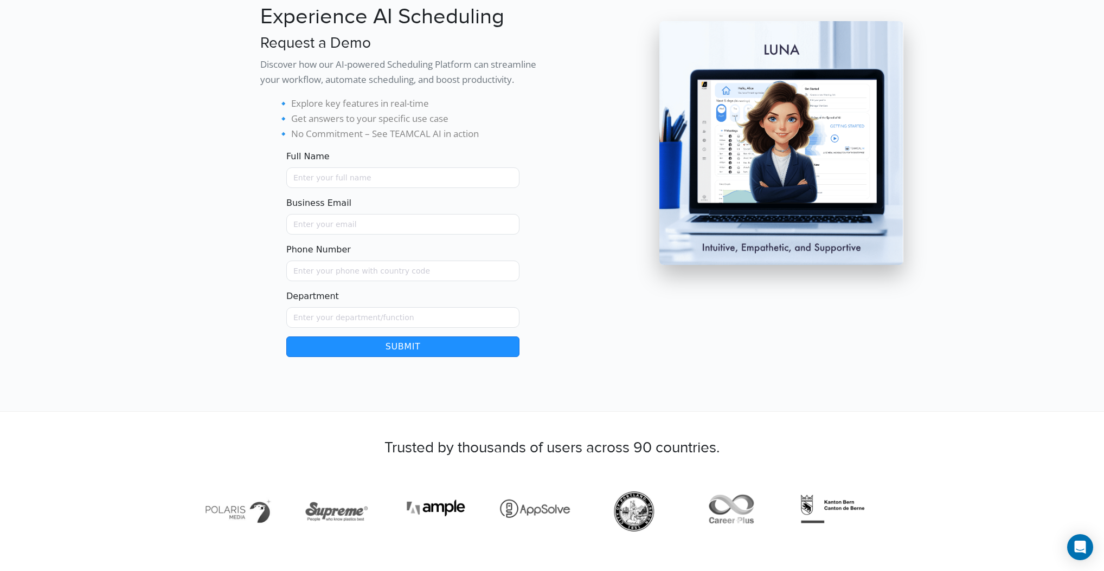
scroll to position [80, 0]
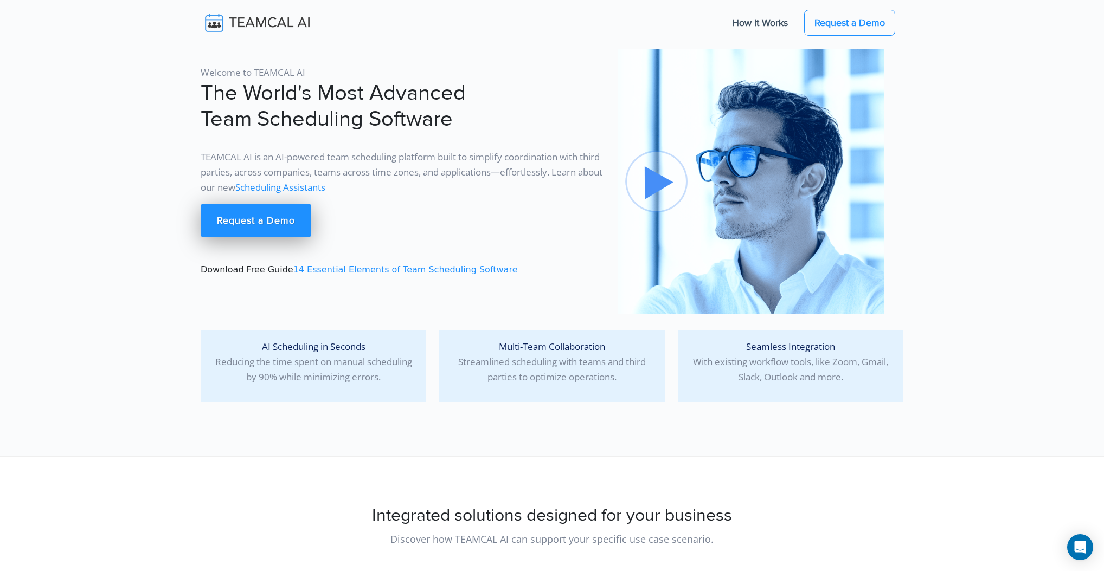
click at [325, 187] on link "Scheduling Assistants" at bounding box center [280, 187] width 90 height 12
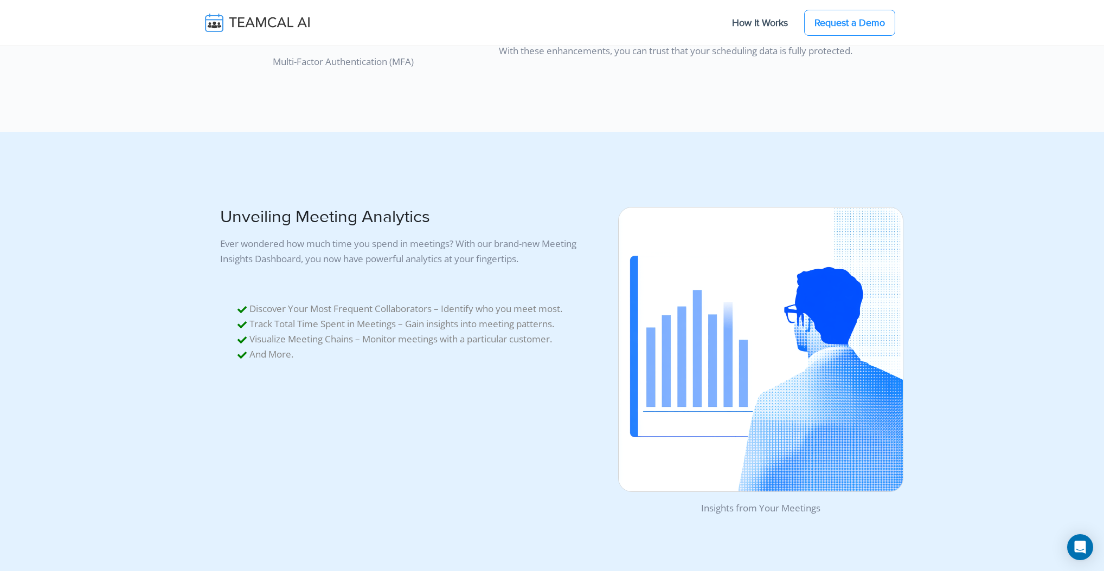
scroll to position [3750, 0]
drag, startPoint x: 218, startPoint y: 215, endPoint x: 499, endPoint y: 233, distance: 280.8
click at [499, 233] on div "Unveiling Meeting Analytics Ever wondered how much time you spend in meetings? …" at bounding box center [402, 354] width 417 height 344
click at [499, 233] on p "Ever wondered how much time you spend in meetings? With our brand-new Meeting I…" at bounding box center [412, 250] width 385 height 35
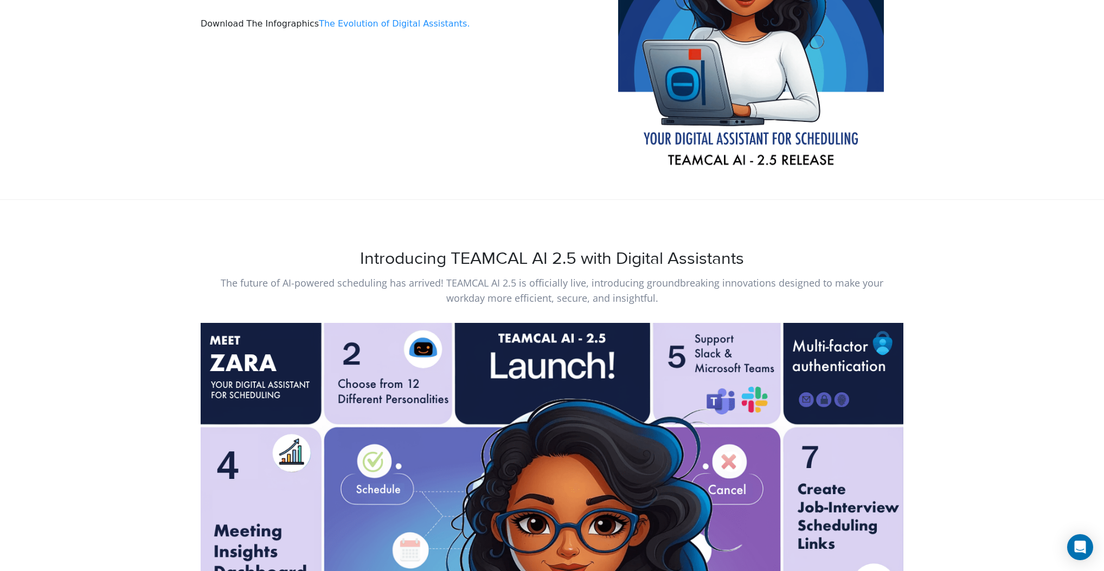
scroll to position [192, 0]
